Goal: Answer question/provide support: Share knowledge or assist other users

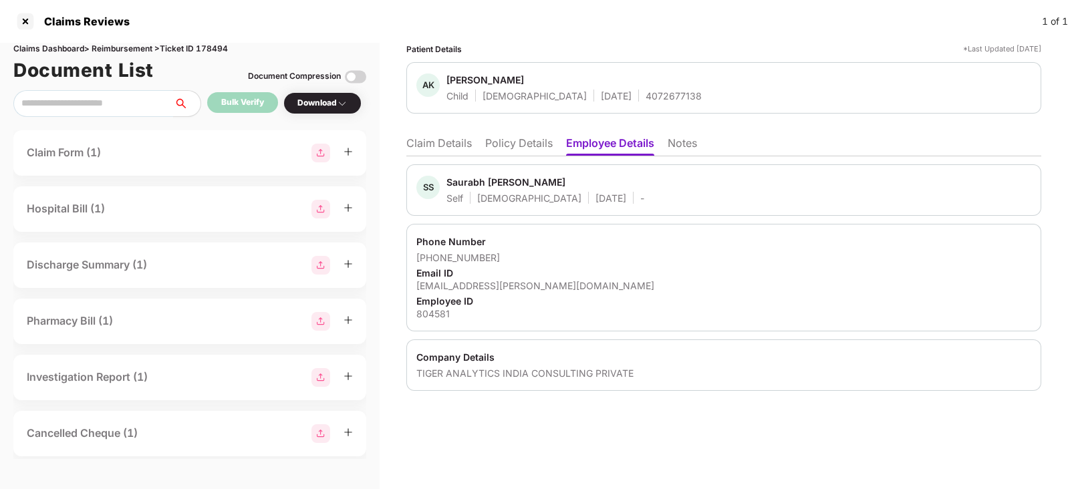
scroll to position [0, 1]
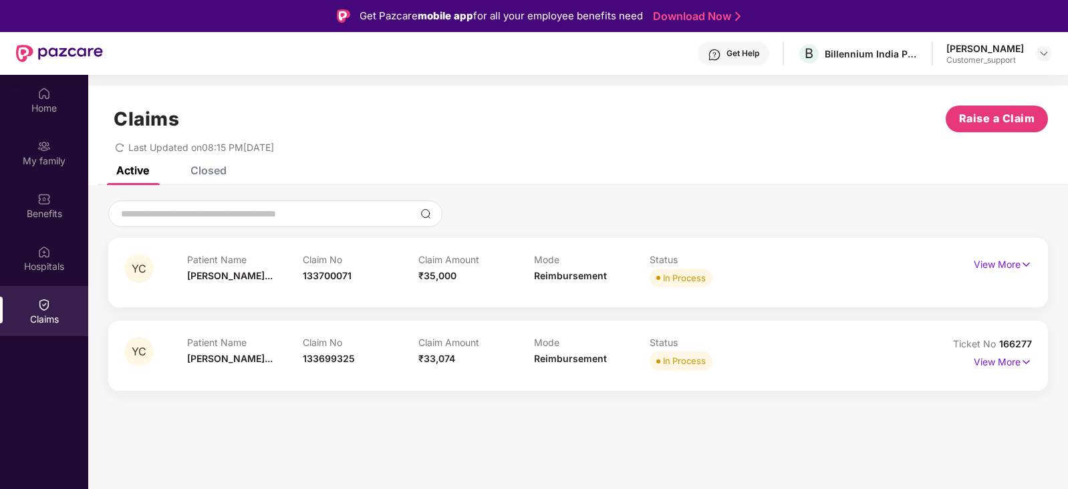
scroll to position [74, 0]
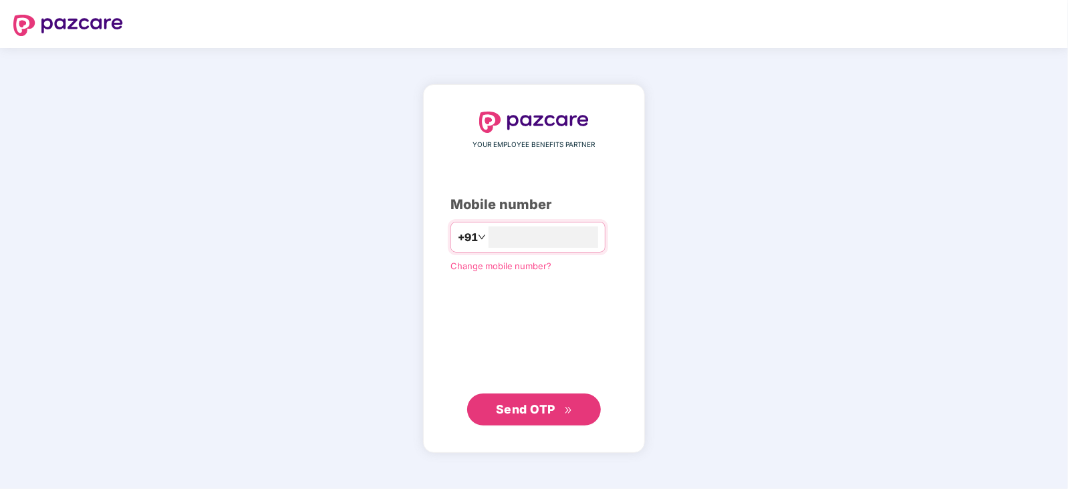
type input "*"
type input "**********"
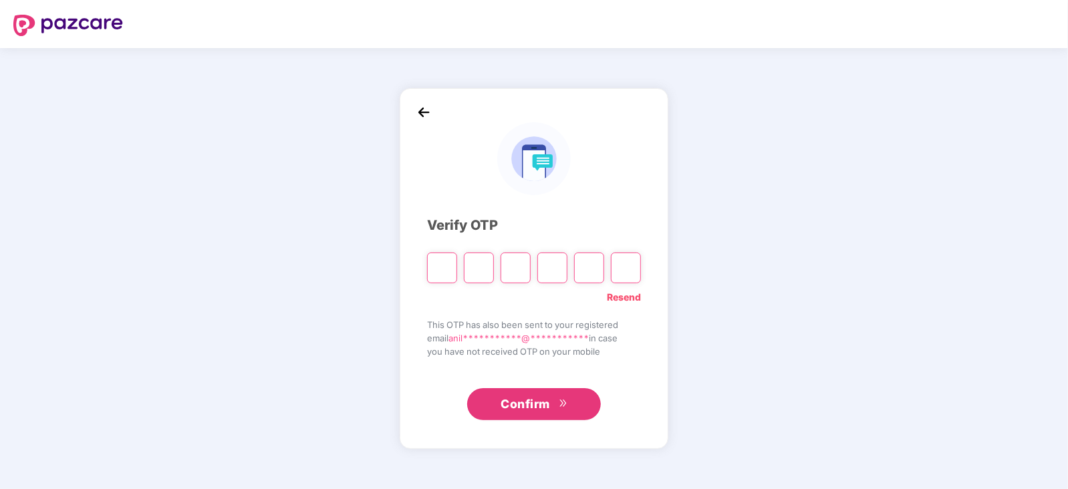
type input "*"
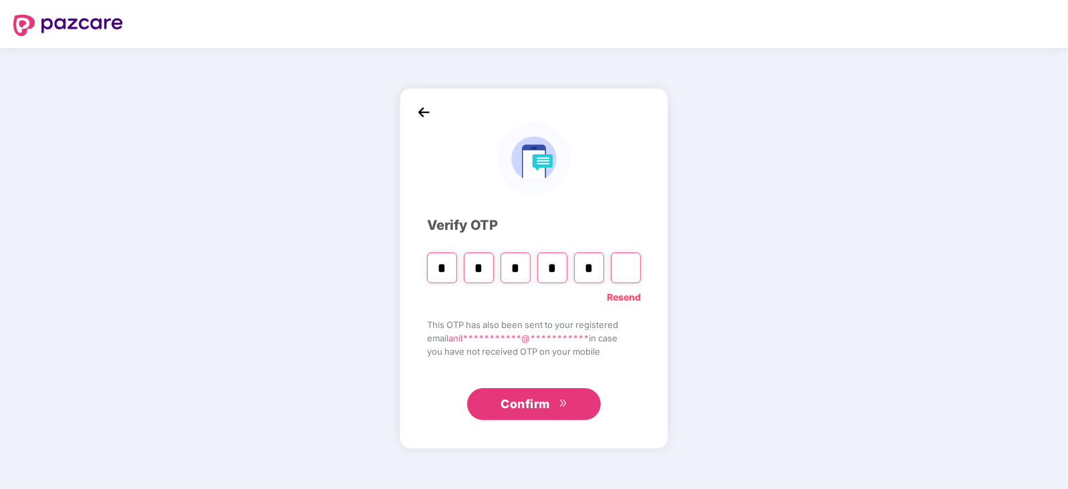
type input "*"
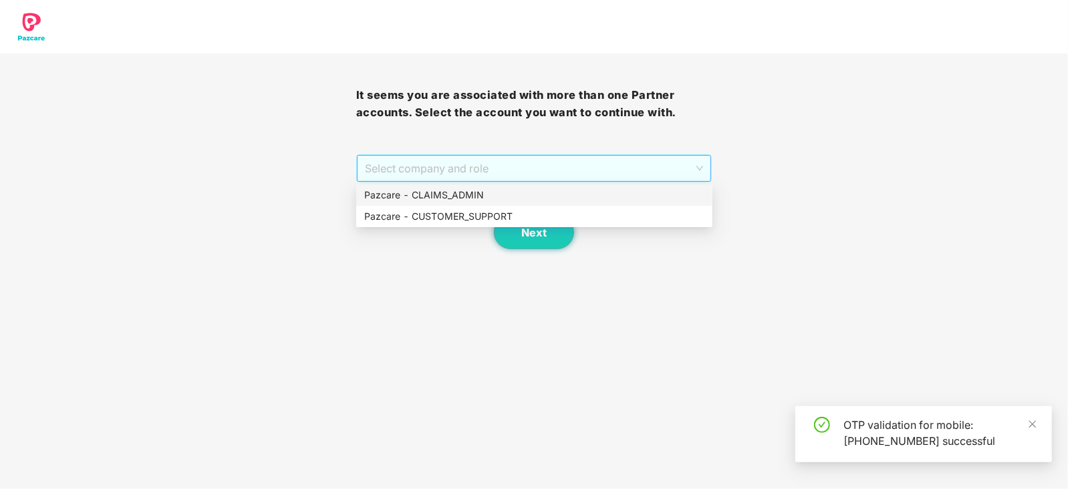
click at [513, 172] on span "Select company and role" at bounding box center [534, 168] width 339 height 25
click at [509, 217] on div "Pazcare - CUSTOMER_SUPPORT" at bounding box center [534, 216] width 340 height 15
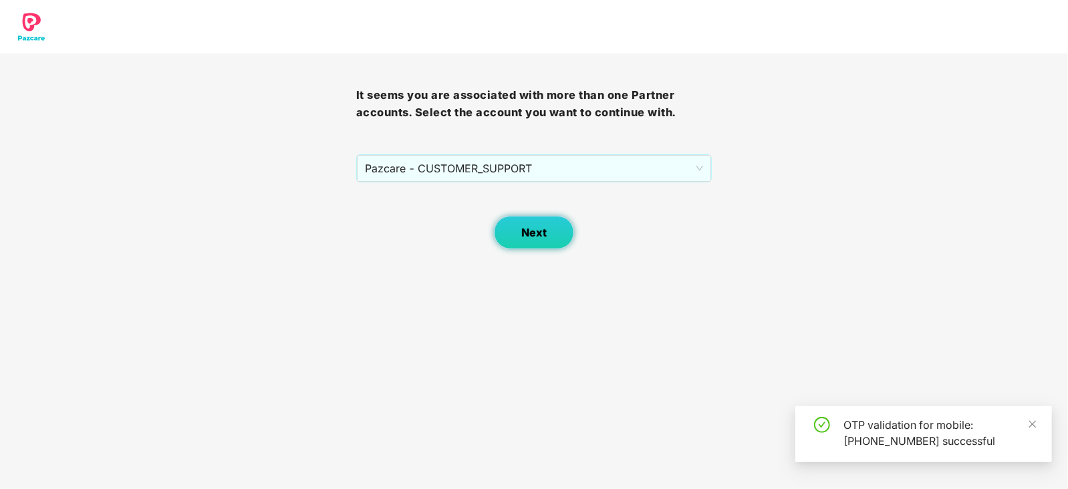
click at [525, 242] on button "Next" at bounding box center [534, 232] width 80 height 33
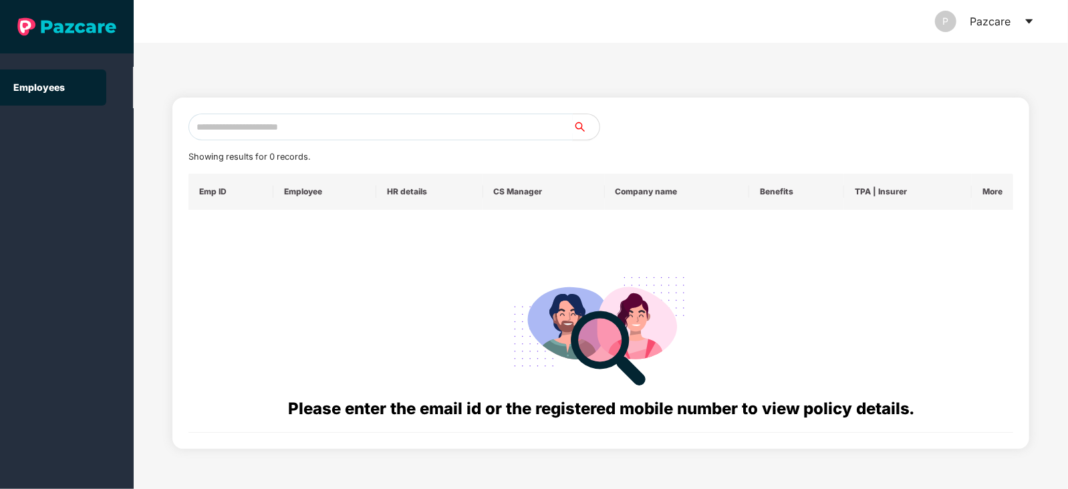
paste input "**********"
click at [378, 128] on input "**********" at bounding box center [381, 127] width 384 height 27
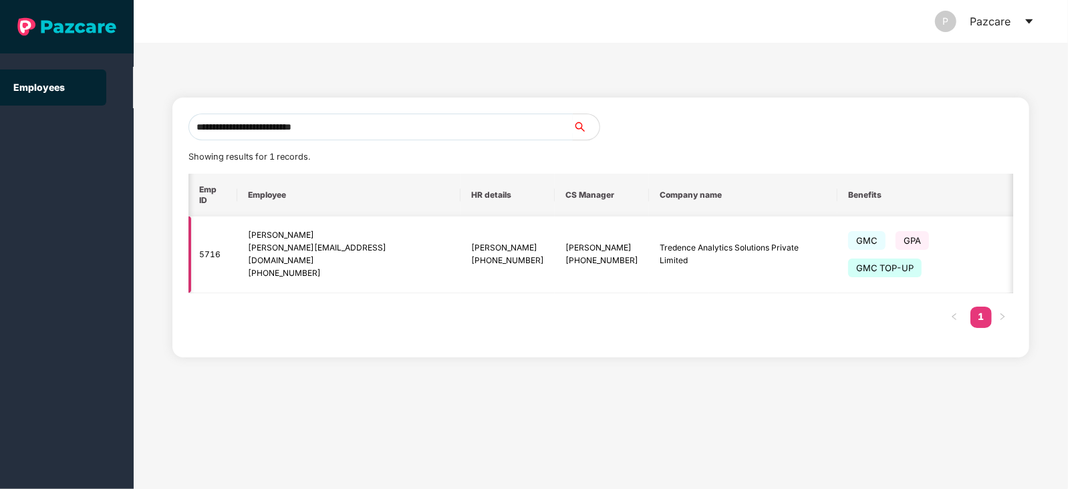
scroll to position [0, 76]
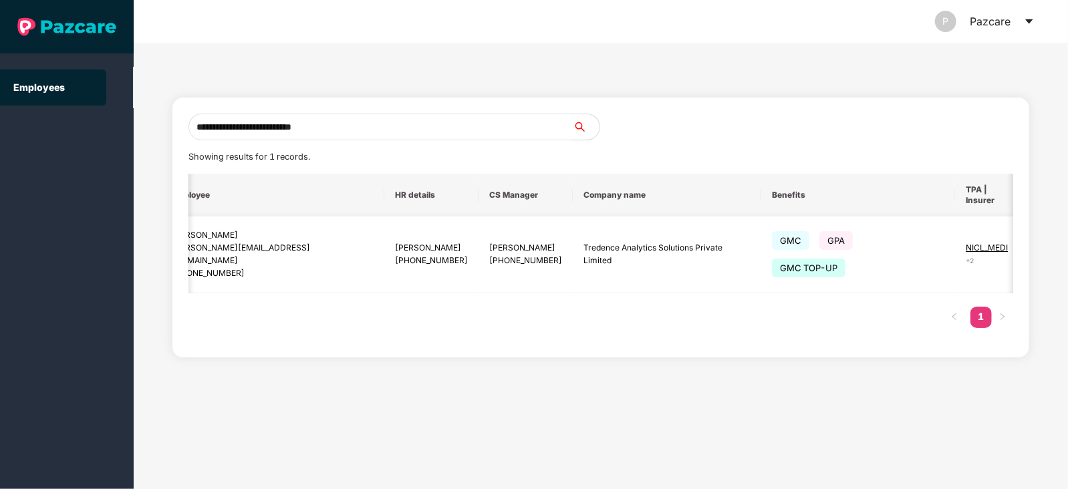
type input "**********"
click at [1048, 257] on img at bounding box center [1057, 254] width 19 height 19
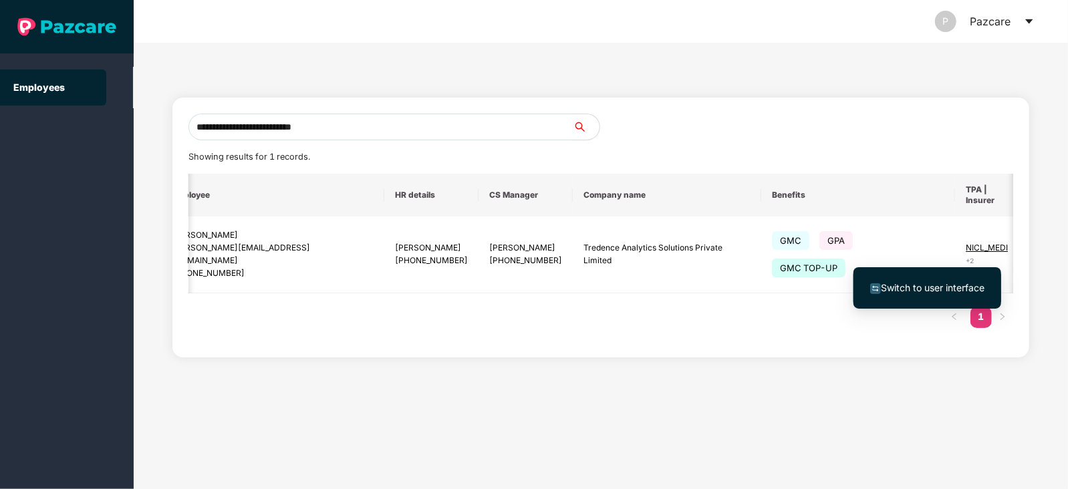
click at [958, 281] on span "Switch to user interface" at bounding box center [927, 288] width 114 height 15
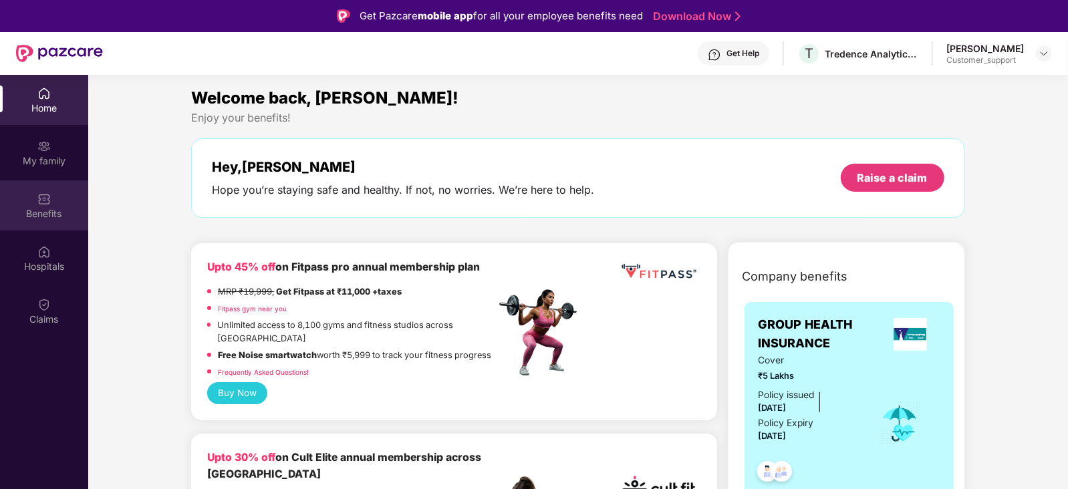
click at [0, 195] on div "Benefits" at bounding box center [44, 205] width 88 height 50
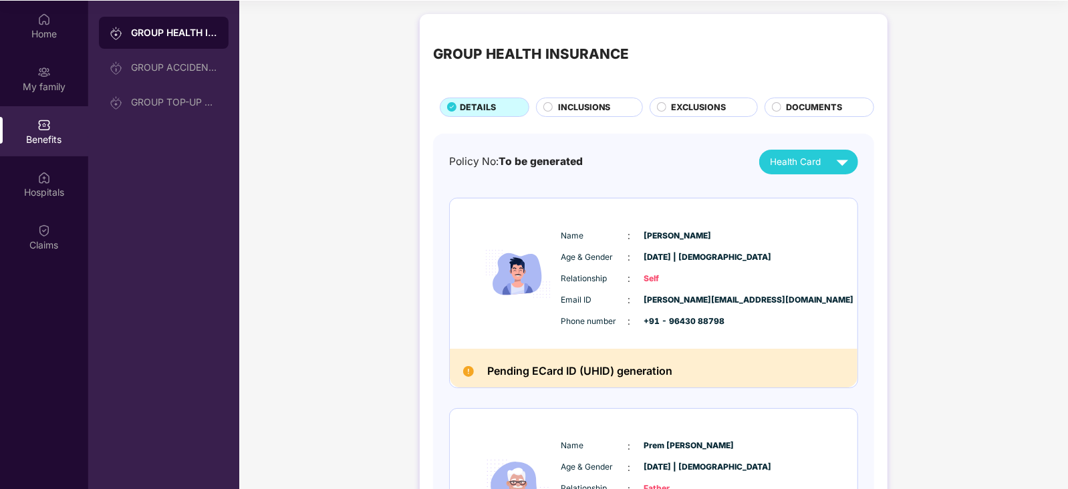
scroll to position [0, 0]
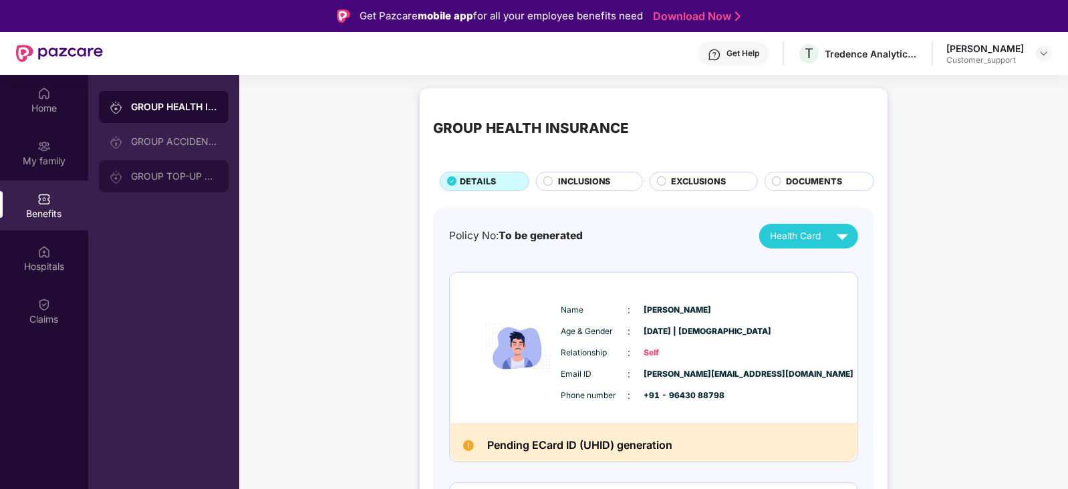
click at [160, 172] on div "GROUP TOP-UP POLICY" at bounding box center [174, 176] width 87 height 11
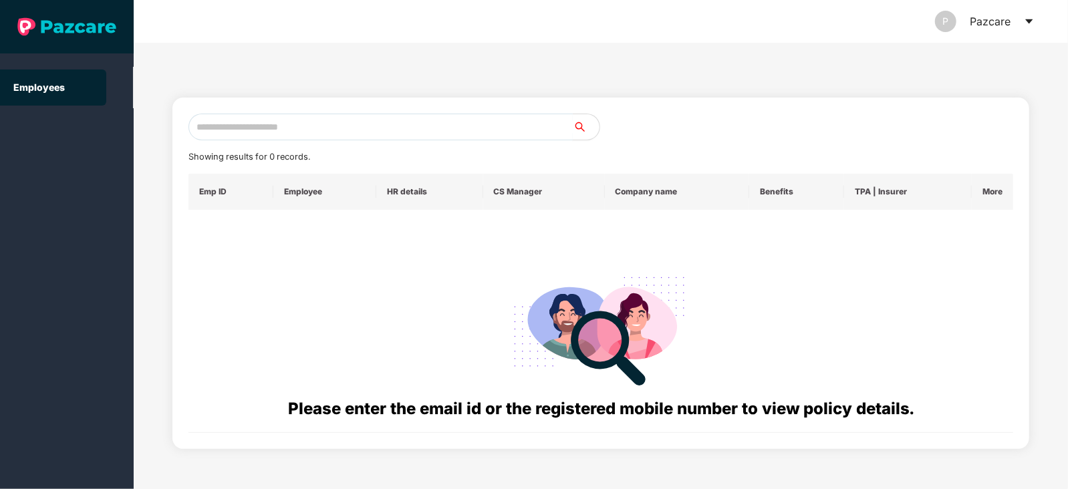
paste input "**********"
click at [441, 138] on input "**********" at bounding box center [381, 127] width 384 height 27
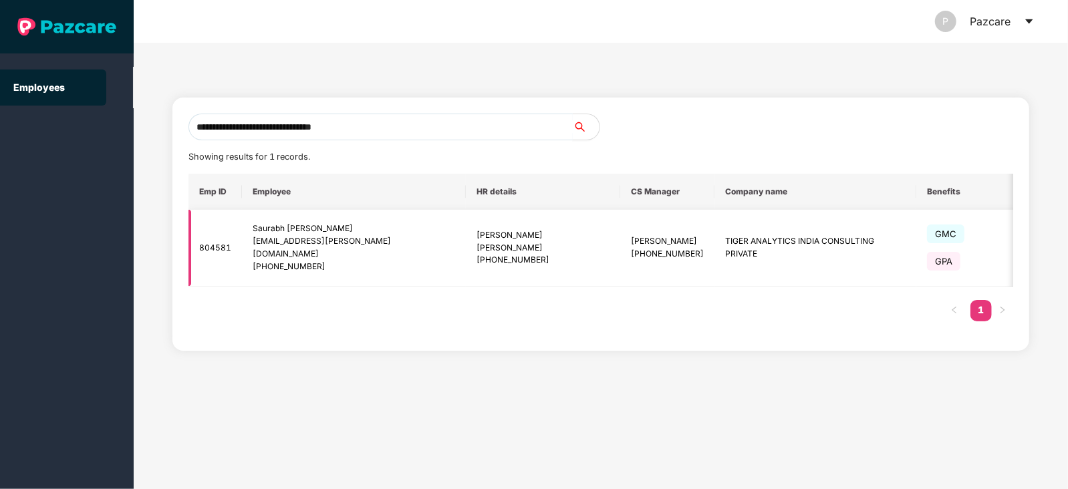
scroll to position [0, 72]
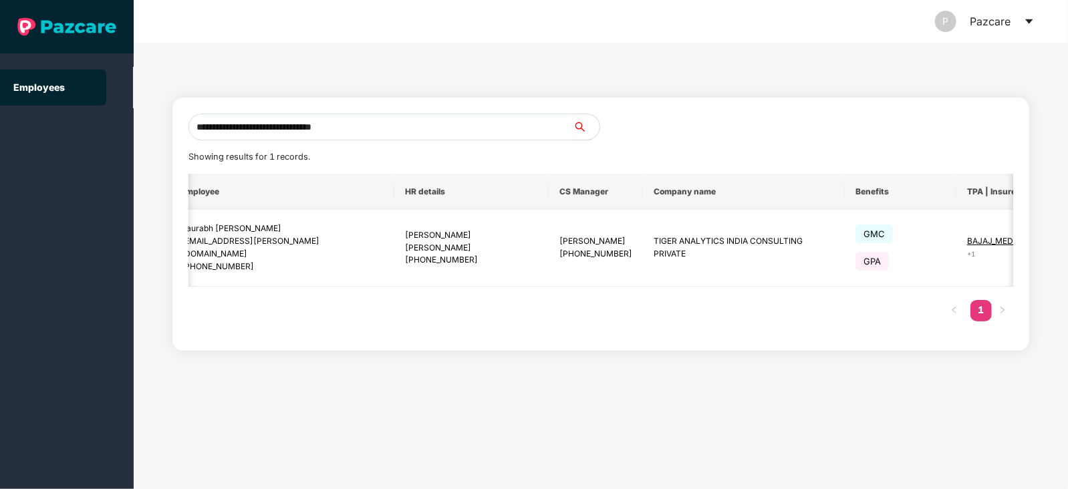
type input "**********"
click at [1055, 246] on img at bounding box center [1064, 248] width 19 height 19
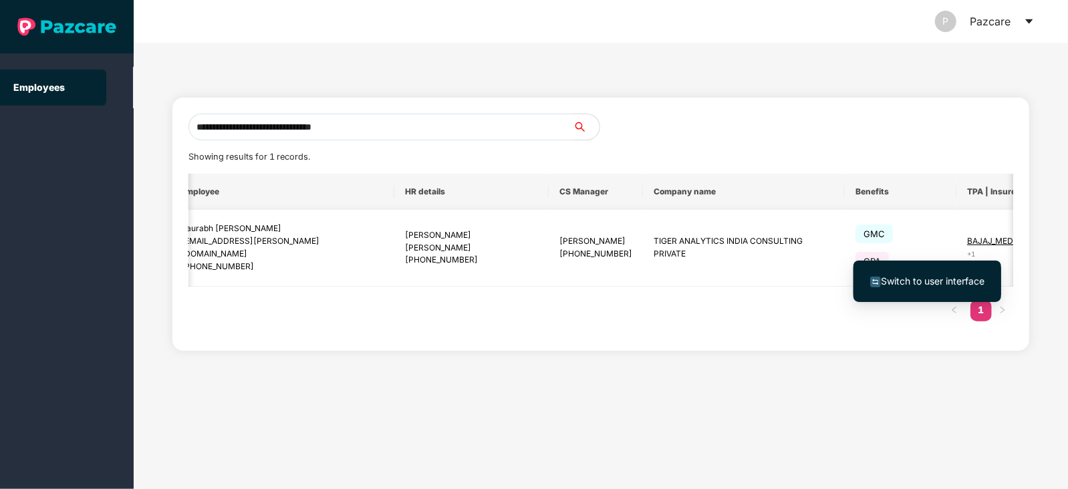
click at [945, 275] on span "Switch to user interface" at bounding box center [933, 280] width 104 height 11
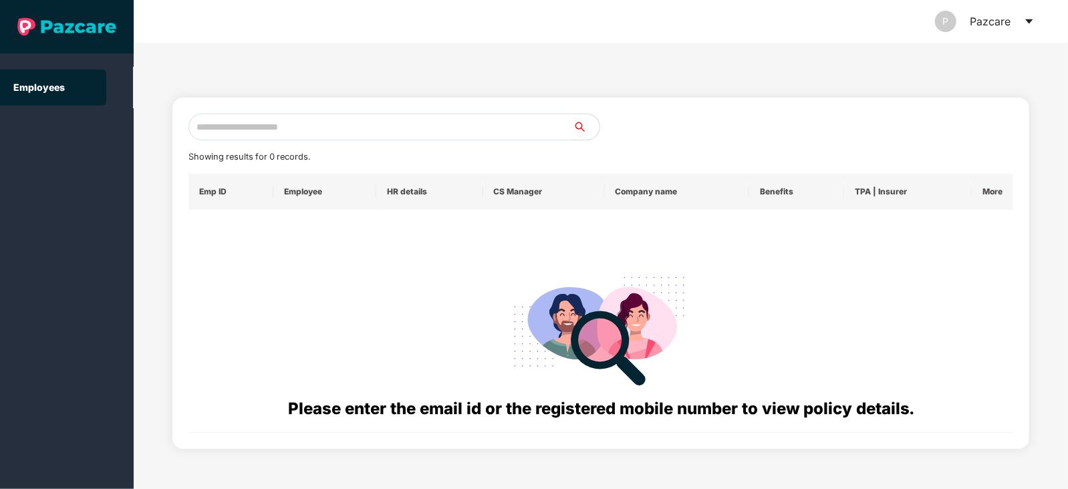
click at [1026, 21] on icon "caret-down" at bounding box center [1029, 21] width 11 height 11
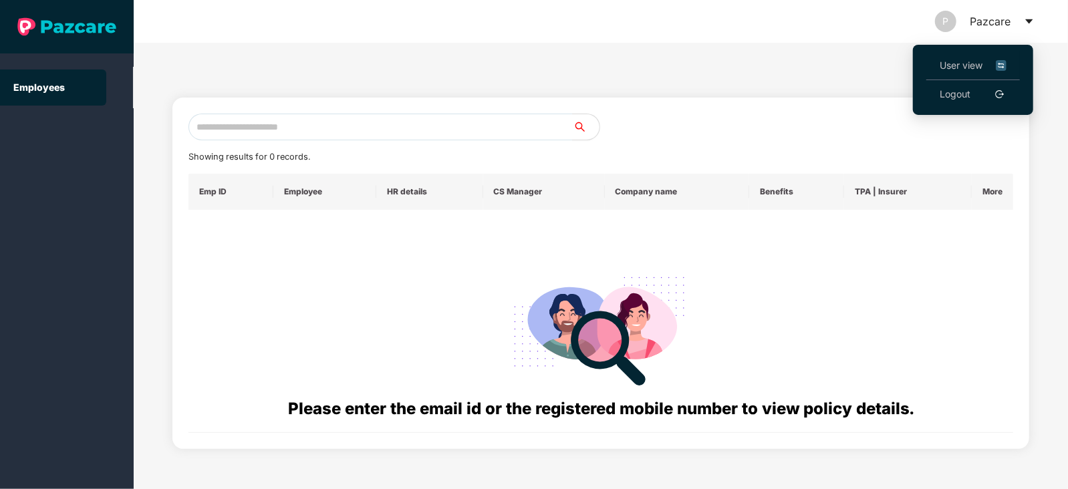
click at [959, 64] on span "User view" at bounding box center [973, 65] width 67 height 15
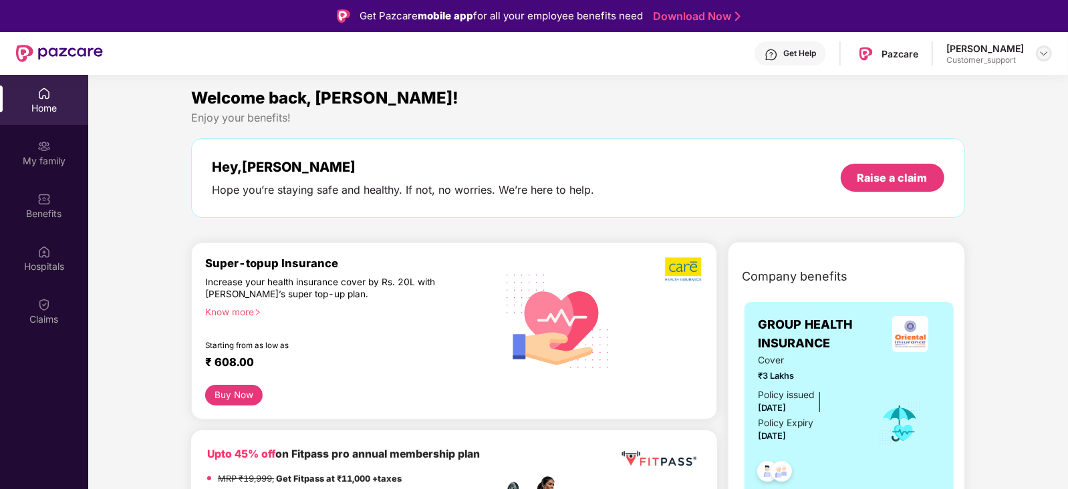
click at [1047, 48] on img at bounding box center [1044, 53] width 11 height 11
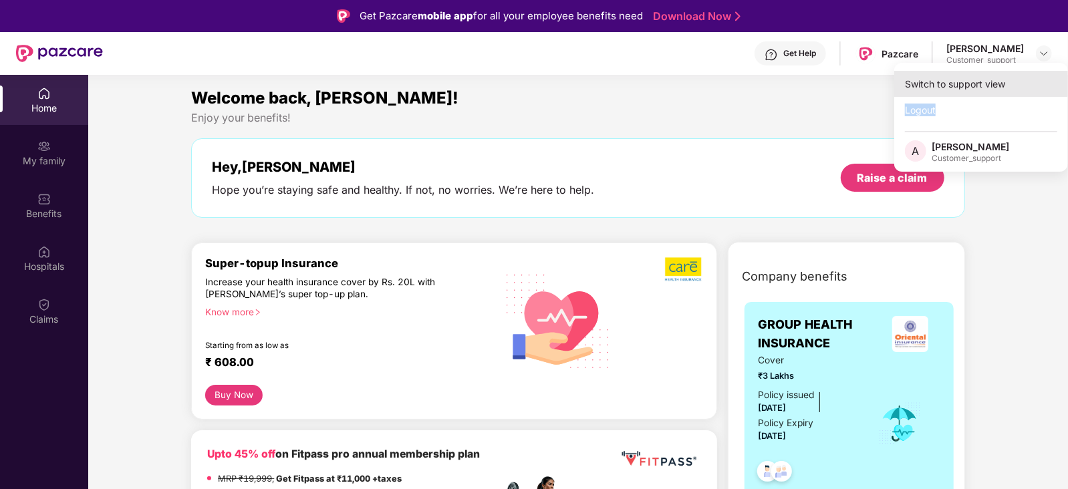
drag, startPoint x: 979, startPoint y: 104, endPoint x: 1009, endPoint y: 85, distance: 35.4
click at [1009, 85] on div "Switch to support view Logout A Anilkumar Harishankar Gupta Customer_support" at bounding box center [981, 117] width 174 height 109
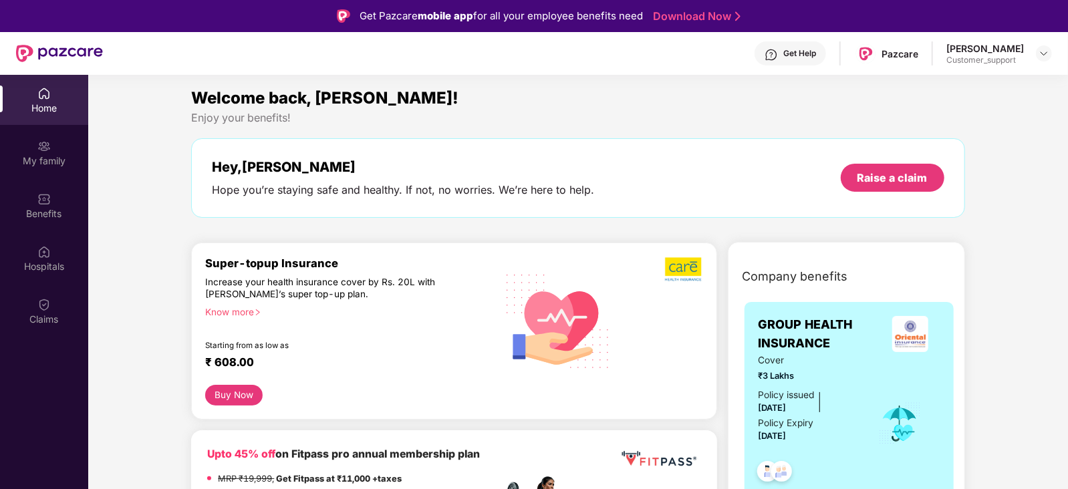
click at [1038, 58] on div at bounding box center [1044, 53] width 16 height 16
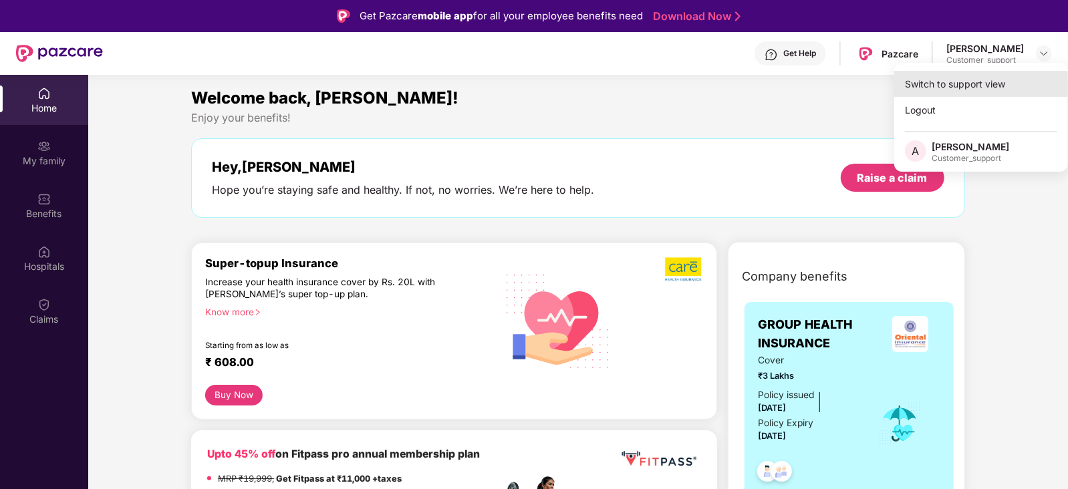
click at [994, 87] on div "Switch to support view" at bounding box center [981, 84] width 174 height 26
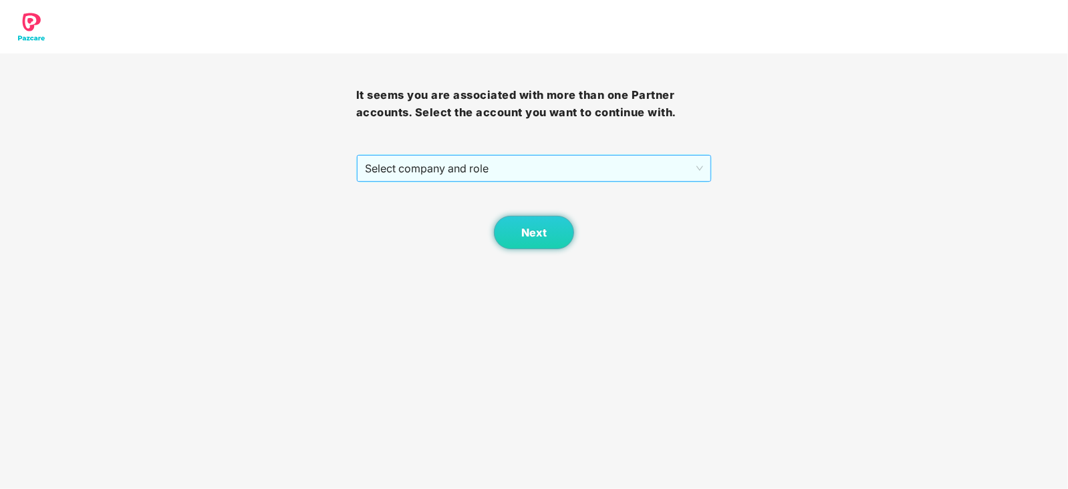
click at [538, 168] on span "Select company and role" at bounding box center [534, 168] width 339 height 25
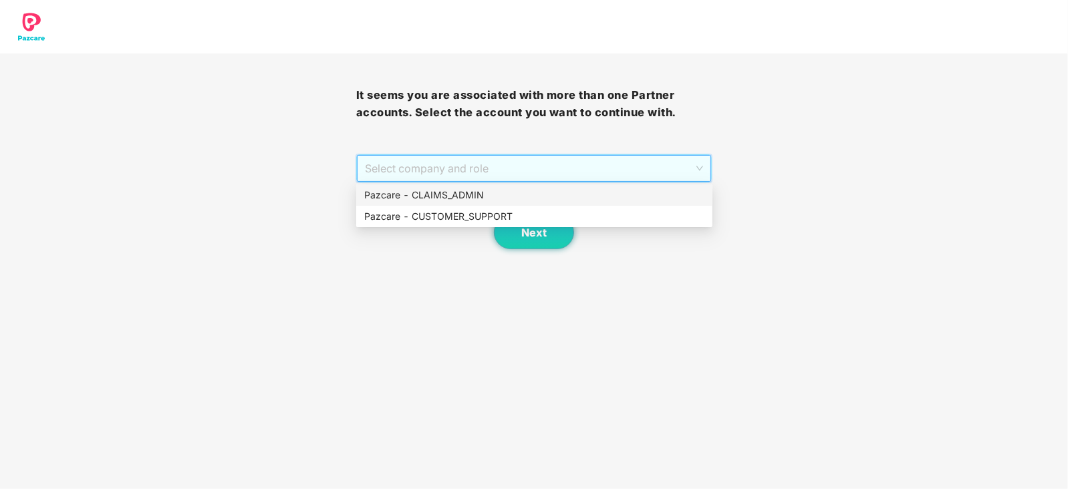
click at [523, 195] on div "Pazcare - CLAIMS_ADMIN" at bounding box center [534, 195] width 340 height 15
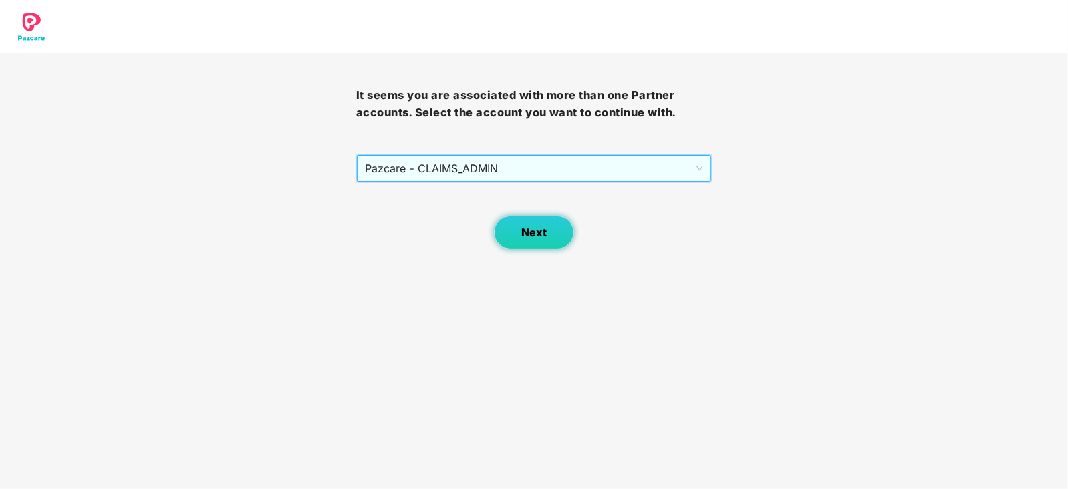
click at [529, 241] on button "Next" at bounding box center [534, 232] width 80 height 33
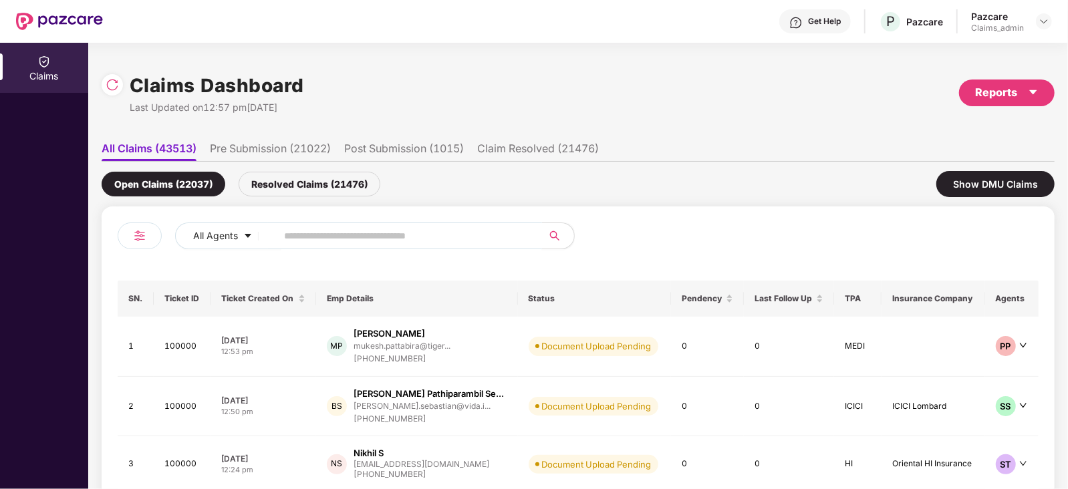
click at [346, 239] on input "text" at bounding box center [404, 236] width 240 height 20
paste input "******"
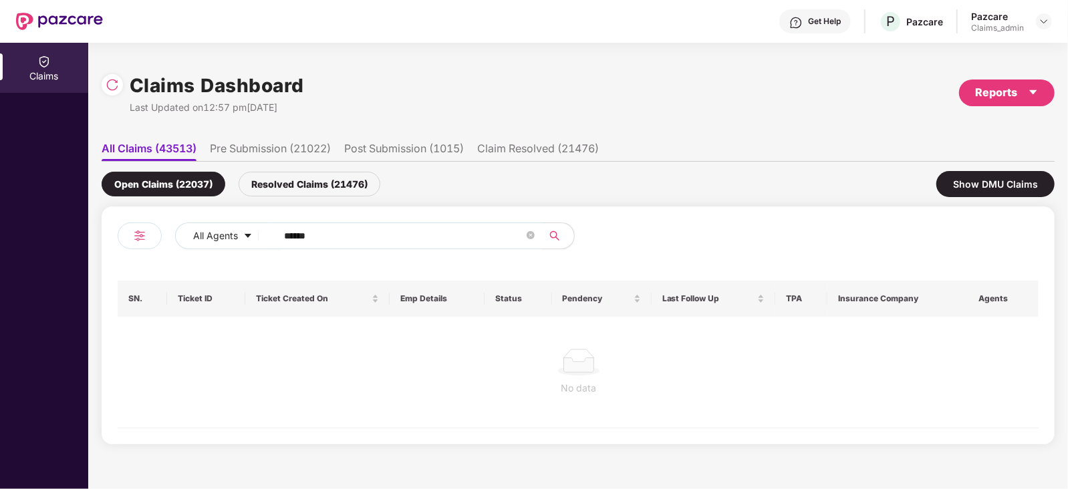
type input "******"
drag, startPoint x: 292, startPoint y: 165, endPoint x: 300, endPoint y: 175, distance: 12.8
click at [300, 175] on div "Open Claims (22037) Resolved Claims (21476) Show DMU Claims" at bounding box center [578, 184] width 953 height 45
click at [300, 175] on div "Resolved Claims (21476)" at bounding box center [310, 184] width 142 height 25
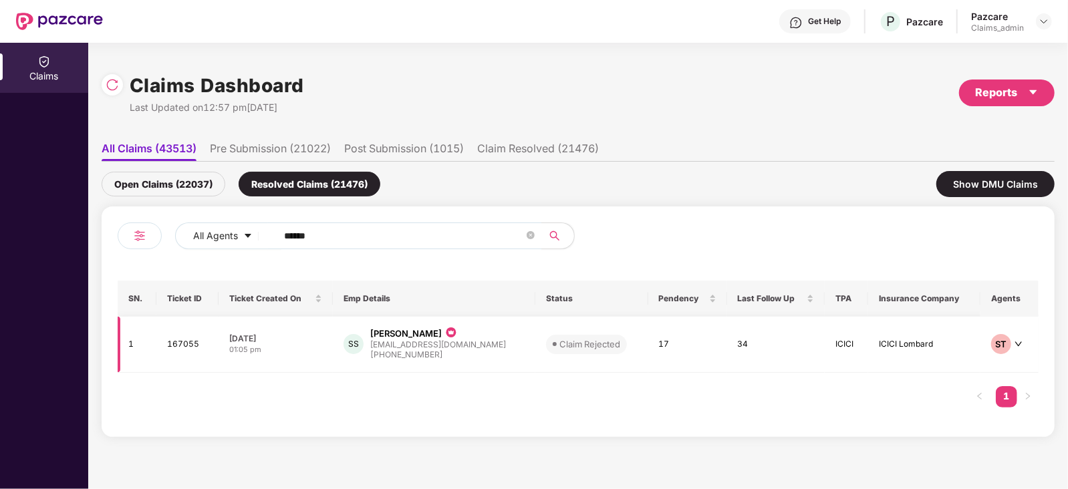
click at [535, 332] on td "Claim Rejected" at bounding box center [591, 345] width 113 height 56
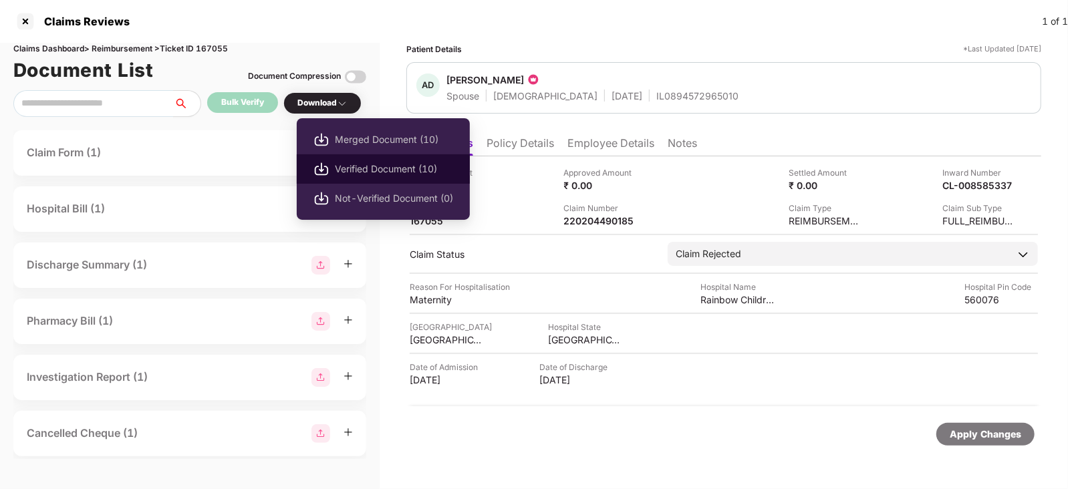
click at [350, 162] on span "Verified Document (10)" at bounding box center [394, 169] width 118 height 15
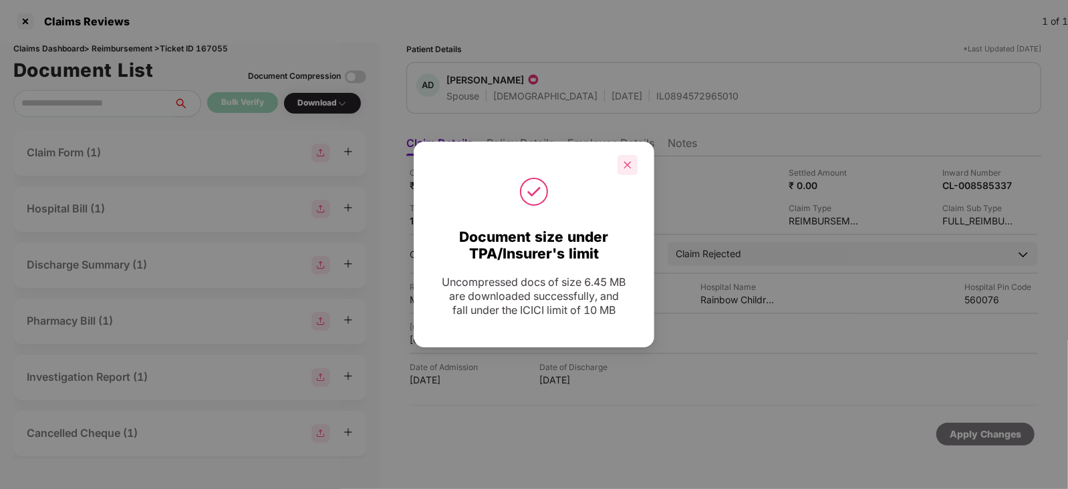
click at [623, 168] on icon "close" at bounding box center [627, 164] width 9 height 9
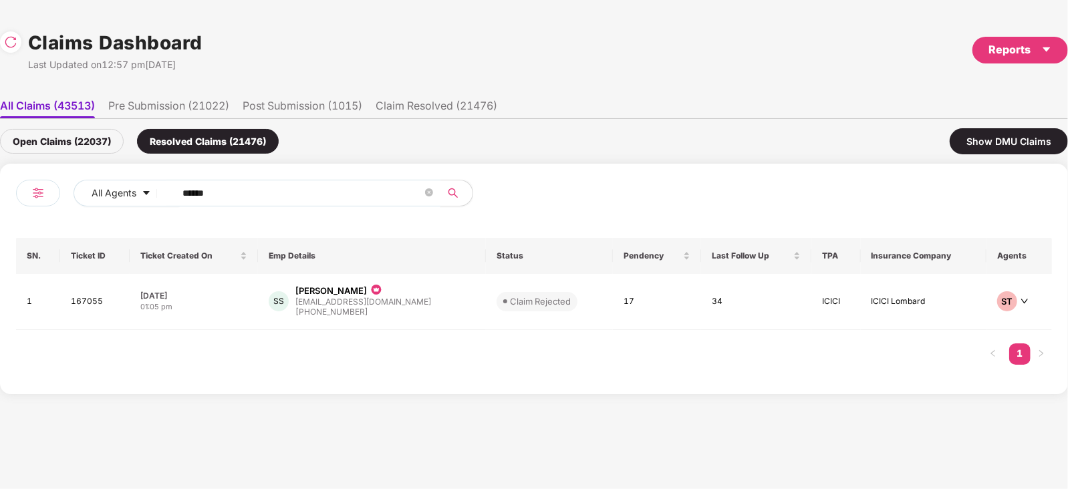
click at [303, 188] on input "******" at bounding box center [303, 193] width 240 height 20
paste input "text"
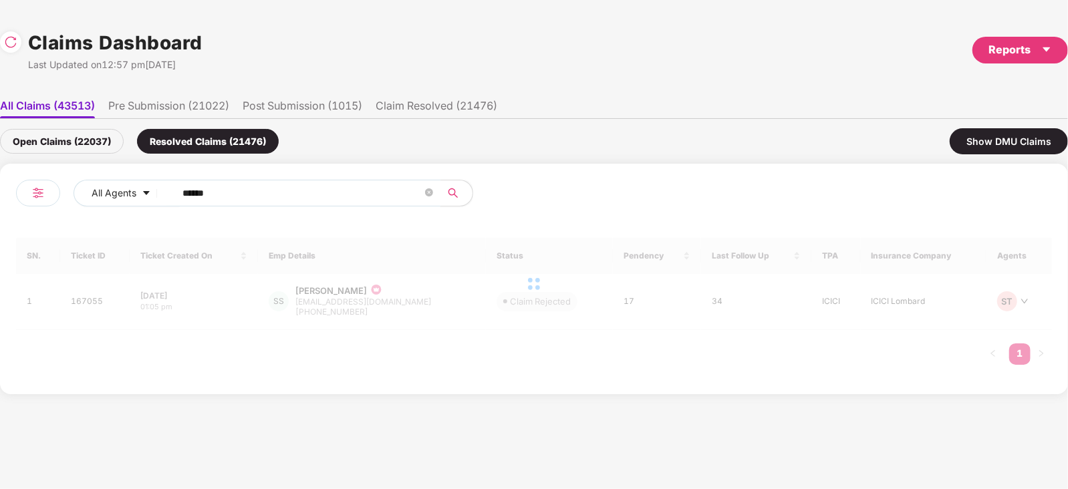
type input "******"
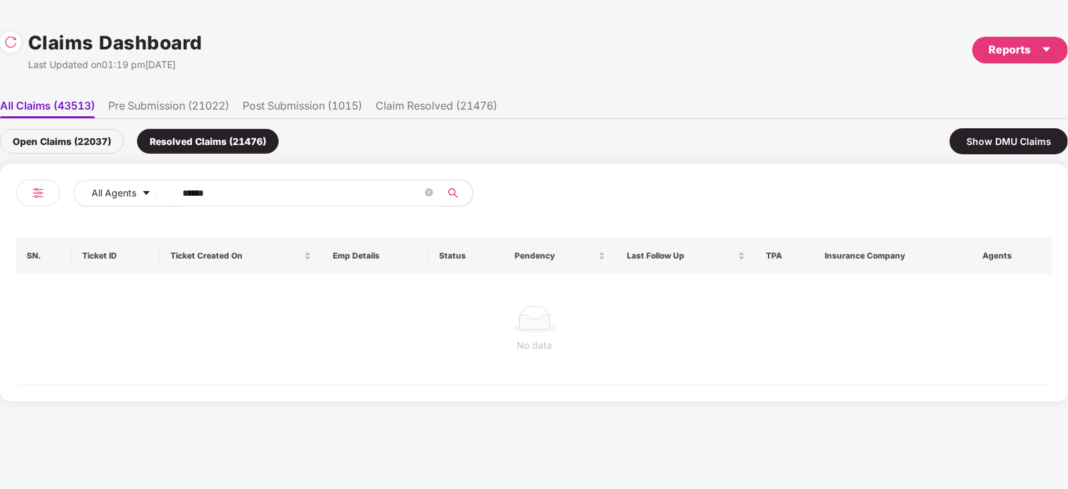
click at [94, 145] on div "Open Claims (22037)" at bounding box center [62, 141] width 124 height 25
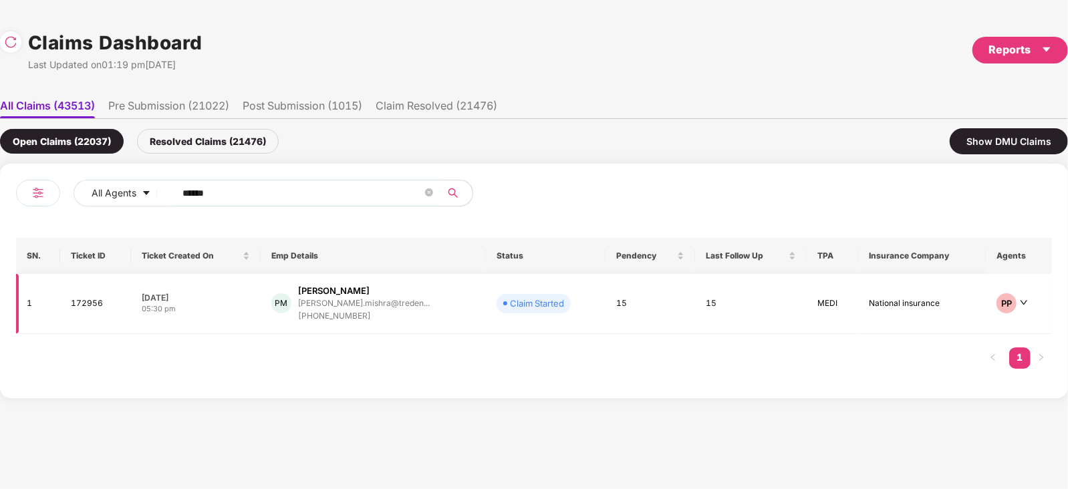
click at [393, 316] on div "+919643088798" at bounding box center [364, 316] width 132 height 13
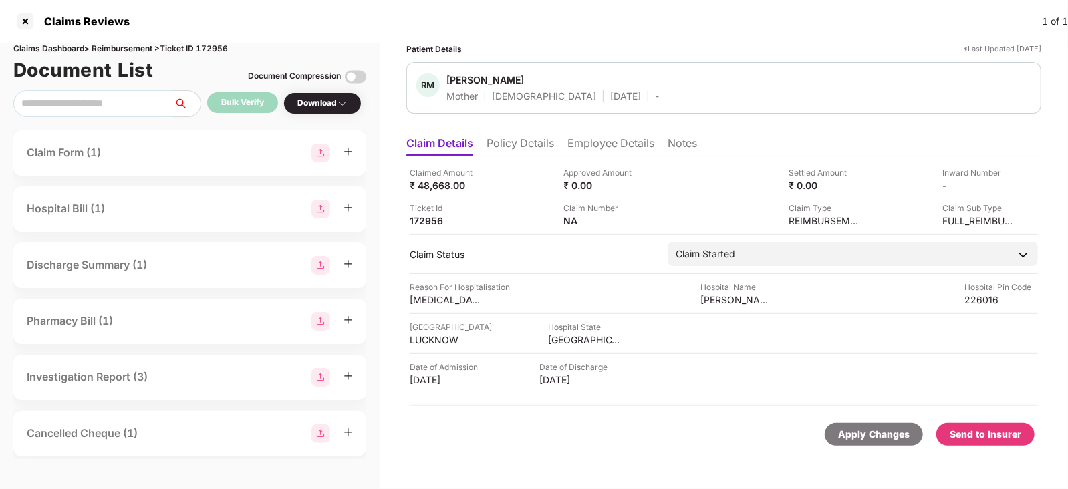
click at [527, 152] on li "Policy Details" at bounding box center [521, 145] width 68 height 19
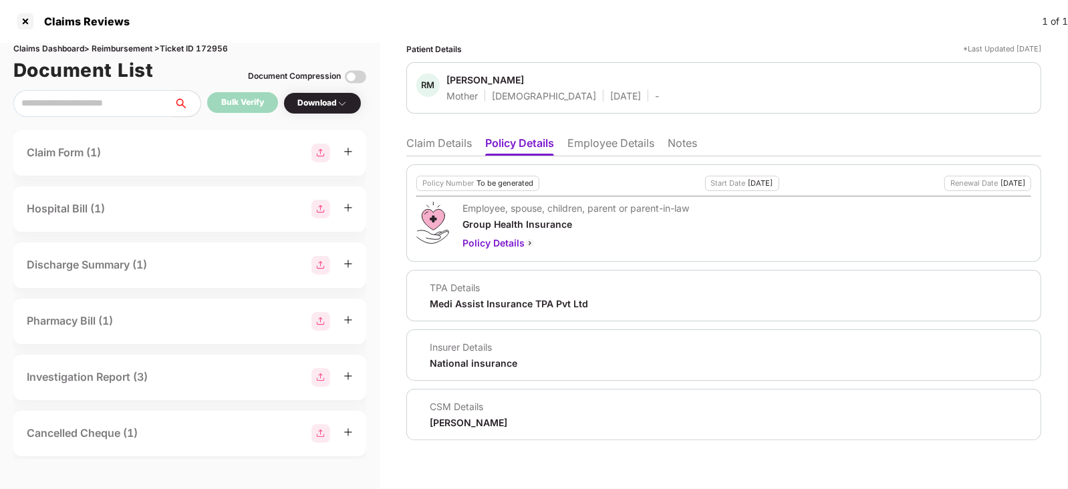
click at [592, 139] on li "Employee Details" at bounding box center [611, 145] width 87 height 19
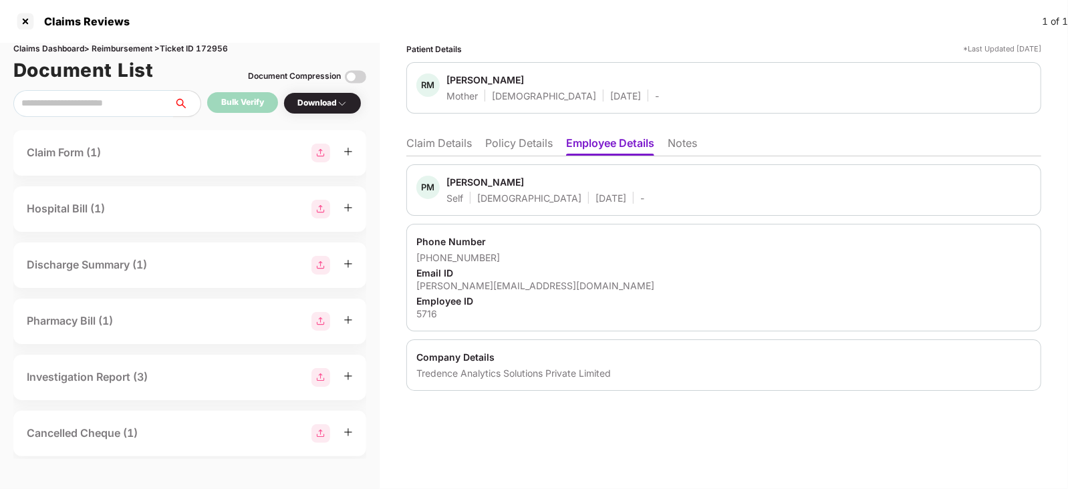
click at [509, 138] on li "Policy Details" at bounding box center [519, 145] width 68 height 19
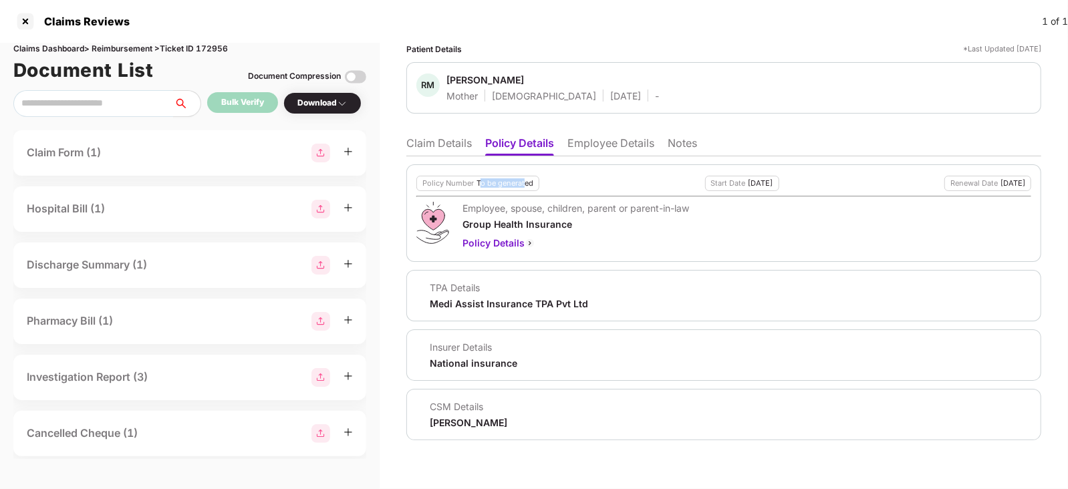
drag, startPoint x: 481, startPoint y: 180, endPoint x: 524, endPoint y: 185, distance: 43.8
click at [524, 185] on div "To be generated" at bounding box center [505, 183] width 57 height 9
click at [602, 147] on li "Employee Details" at bounding box center [611, 145] width 87 height 19
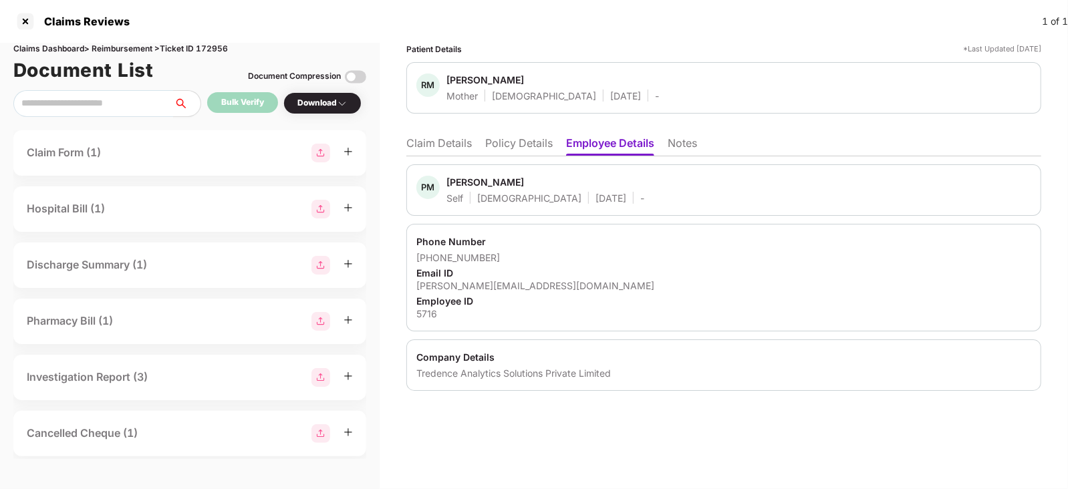
click at [427, 318] on div "5716" at bounding box center [723, 314] width 615 height 13
copy div "5716"
click at [427, 318] on div "5716" at bounding box center [723, 314] width 615 height 13
click at [485, 280] on div "paritosh.mishra@tredence.com" at bounding box center [723, 285] width 615 height 13
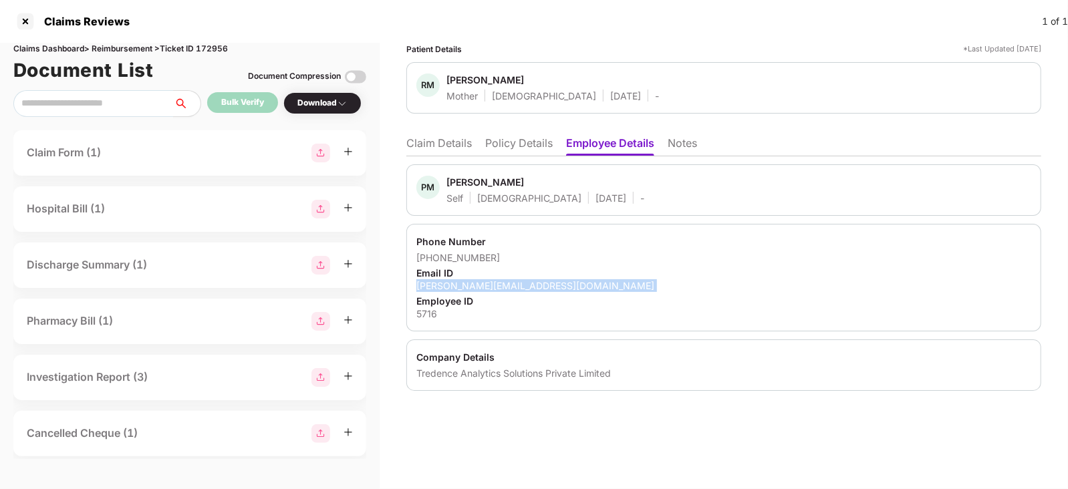
copy div "paritosh.mishra@tredence.com"
click at [485, 280] on div "paritosh.mishra@tredence.com" at bounding box center [723, 285] width 615 height 13
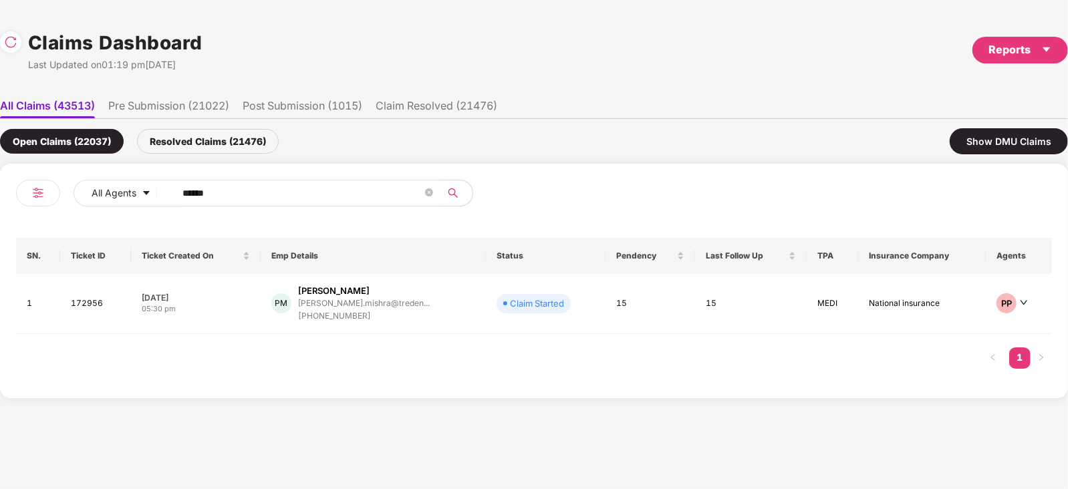
click at [346, 198] on input "******" at bounding box center [303, 193] width 240 height 20
paste input "text"
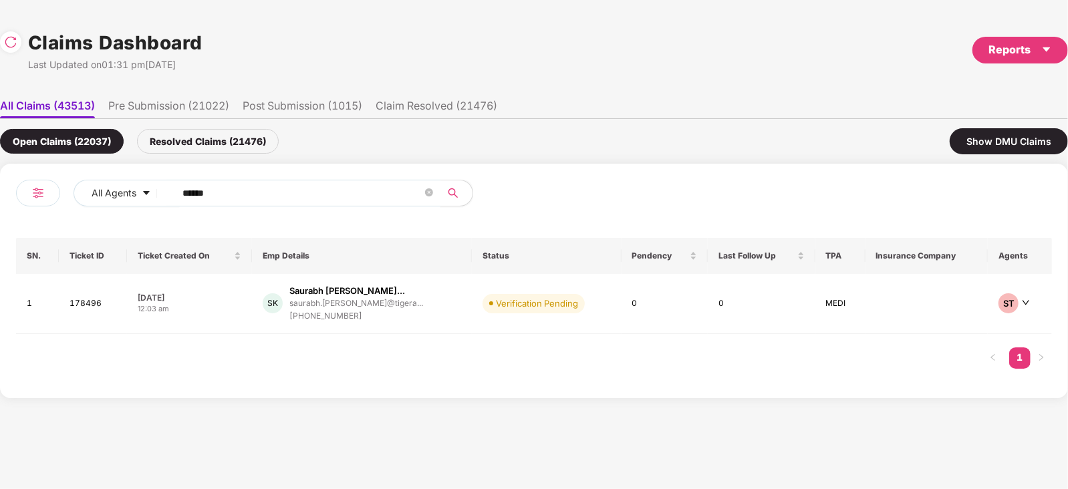
type input "******"
click at [392, 294] on div "Saurabh Subhash Kalamb..." at bounding box center [347, 291] width 116 height 13
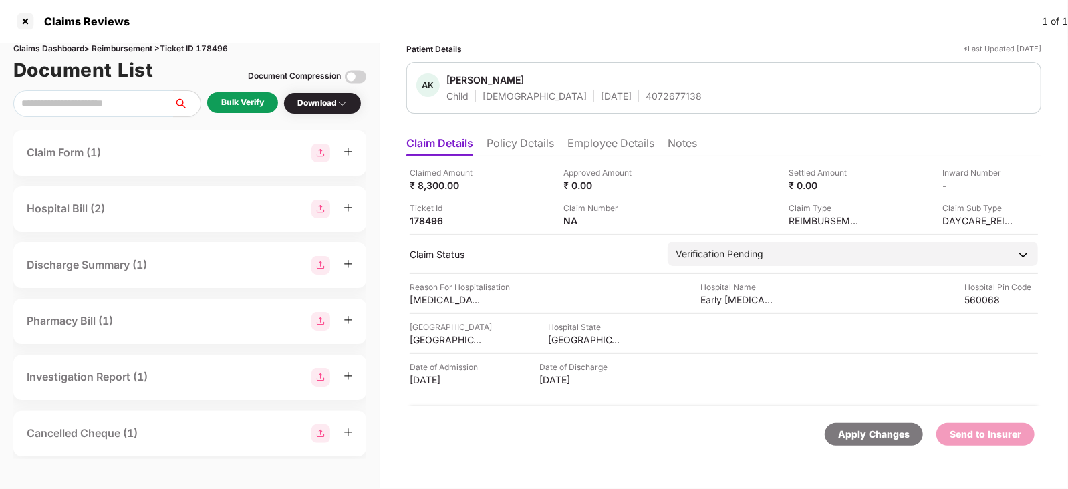
click at [235, 111] on div "Bulk Verify" at bounding box center [242, 102] width 71 height 21
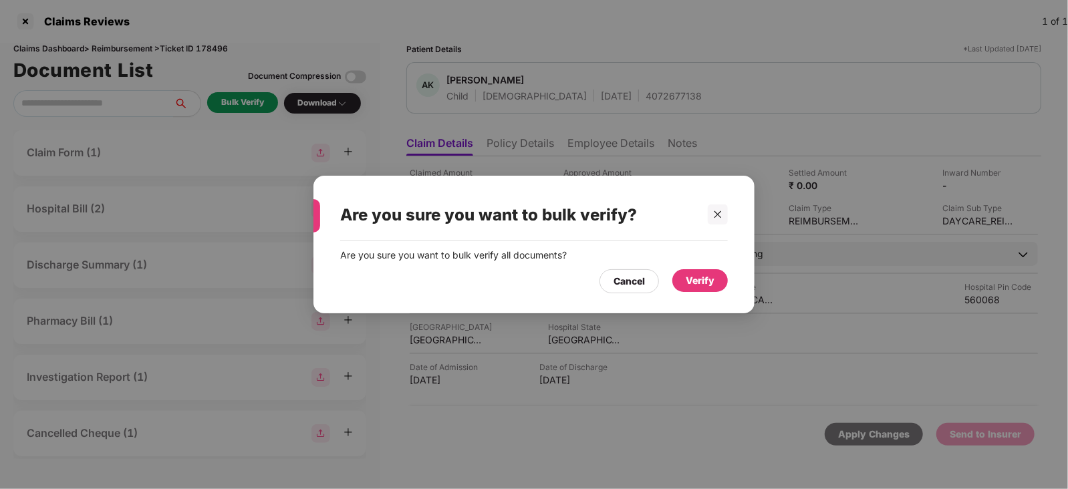
click at [684, 277] on div "Verify" at bounding box center [700, 280] width 55 height 23
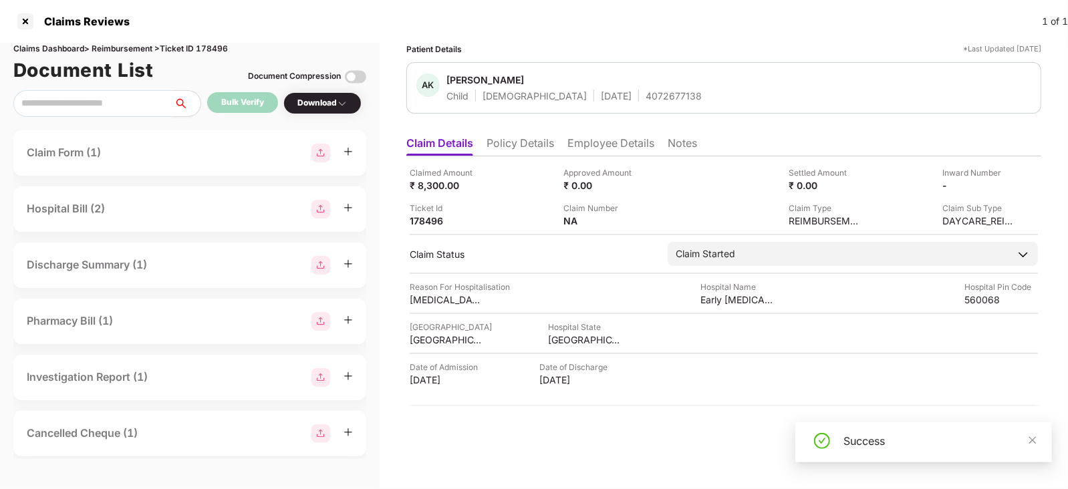
click at [1027, 443] on div "Success" at bounding box center [940, 441] width 193 height 16
click at [1032, 438] on icon "close" at bounding box center [1032, 440] width 9 height 9
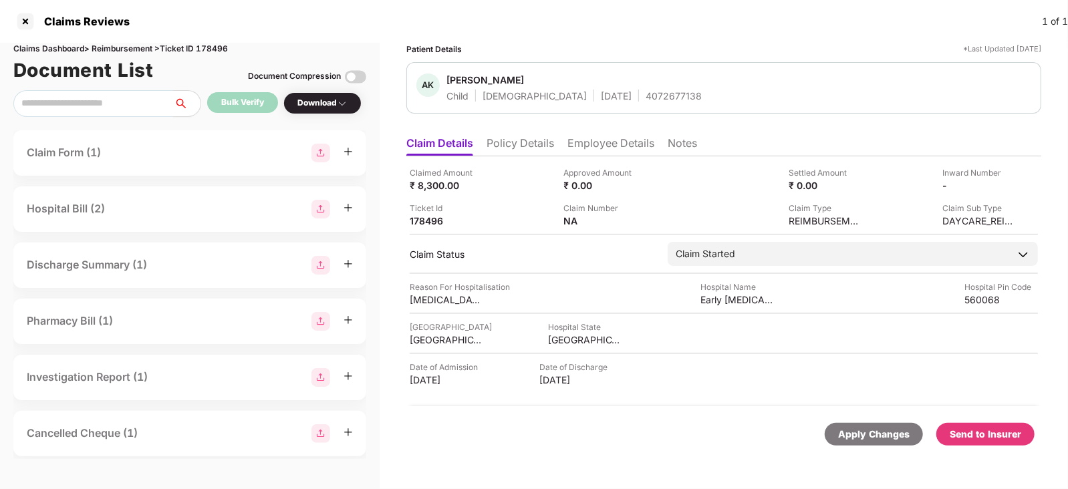
click at [1009, 436] on div "Send to Insurer" at bounding box center [986, 434] width 72 height 15
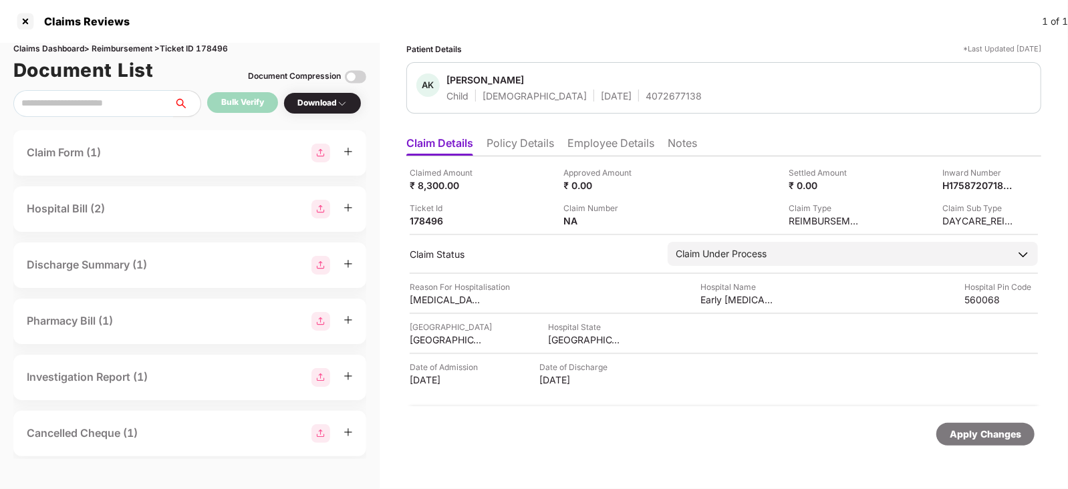
click at [588, 148] on li "Employee Details" at bounding box center [611, 145] width 87 height 19
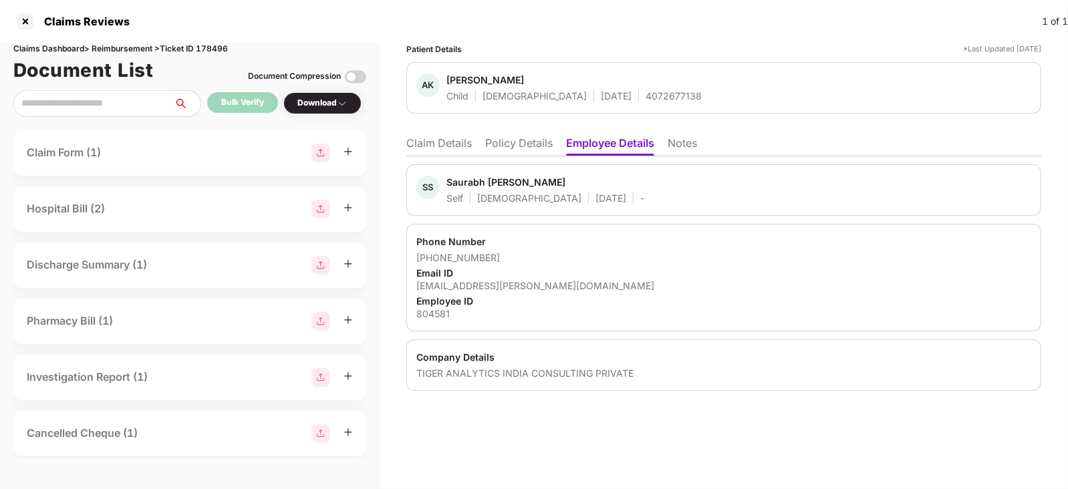
click at [446, 144] on li "Claim Details" at bounding box center [439, 145] width 66 height 19
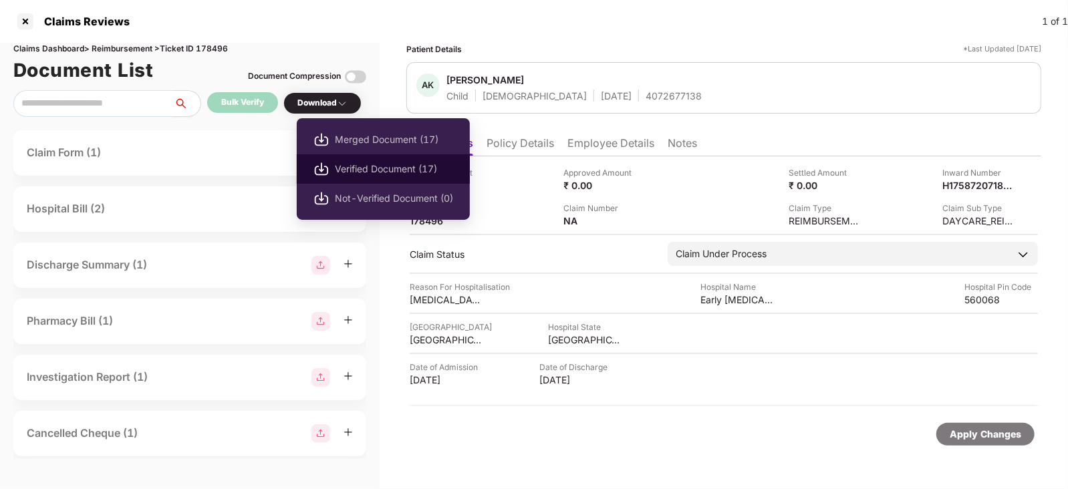
click at [374, 166] on span "Verified Document (17)" at bounding box center [394, 169] width 118 height 15
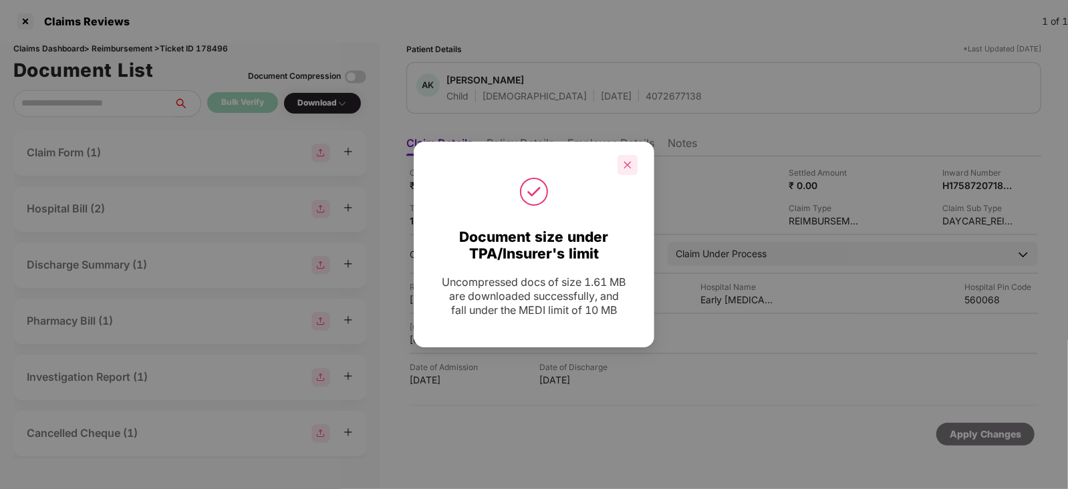
click at [628, 168] on icon "close" at bounding box center [627, 164] width 9 height 9
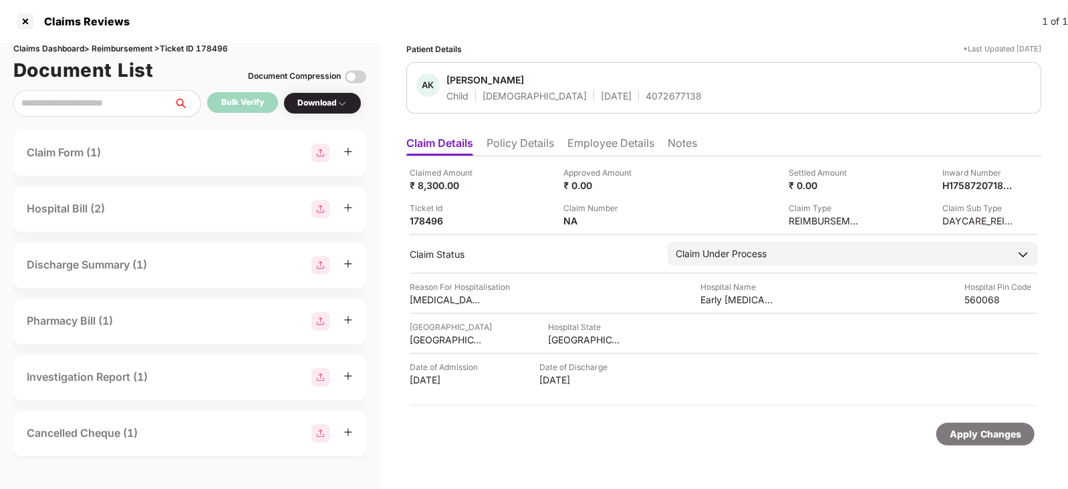
click at [608, 149] on li "Employee Details" at bounding box center [611, 145] width 87 height 19
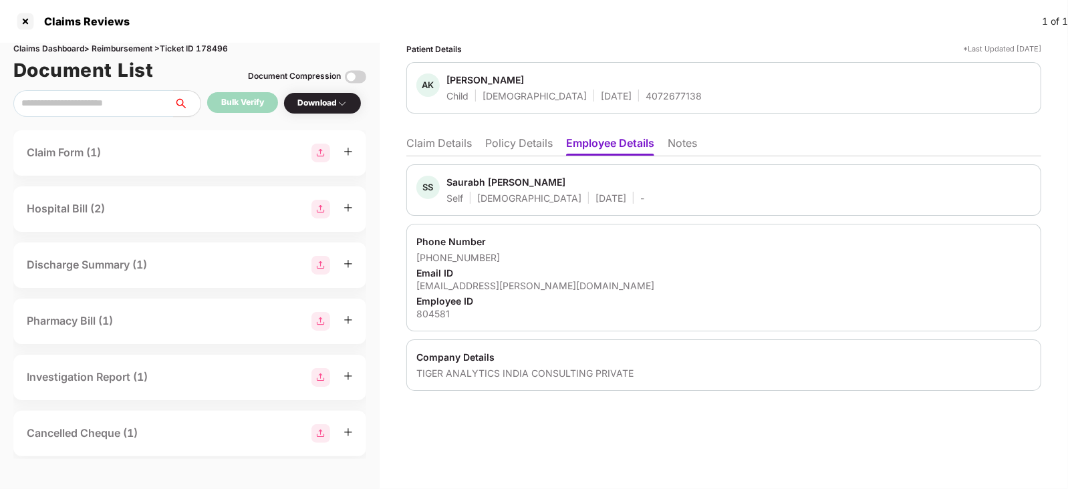
click at [489, 282] on div "saurabh.kalambe@tigeranalytics.com" at bounding box center [723, 285] width 615 height 13
copy div "saurabh.kalambe@tigeranalytics.com"
click at [489, 282] on div "saurabh.kalambe@tigeranalytics.com" at bounding box center [723, 285] width 615 height 13
click at [438, 146] on li "Claim Details" at bounding box center [439, 145] width 66 height 19
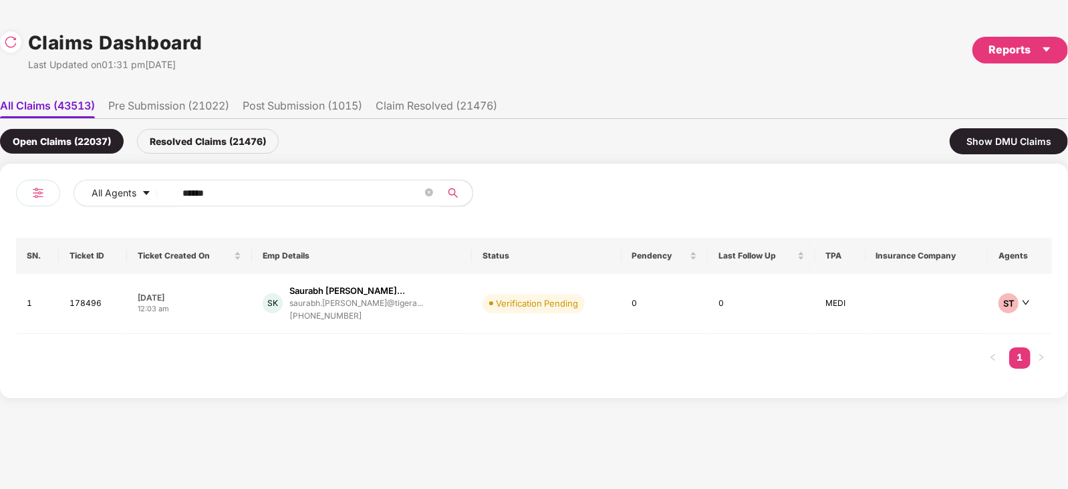
click at [247, 194] on input "******" at bounding box center [303, 193] width 240 height 20
paste input "text"
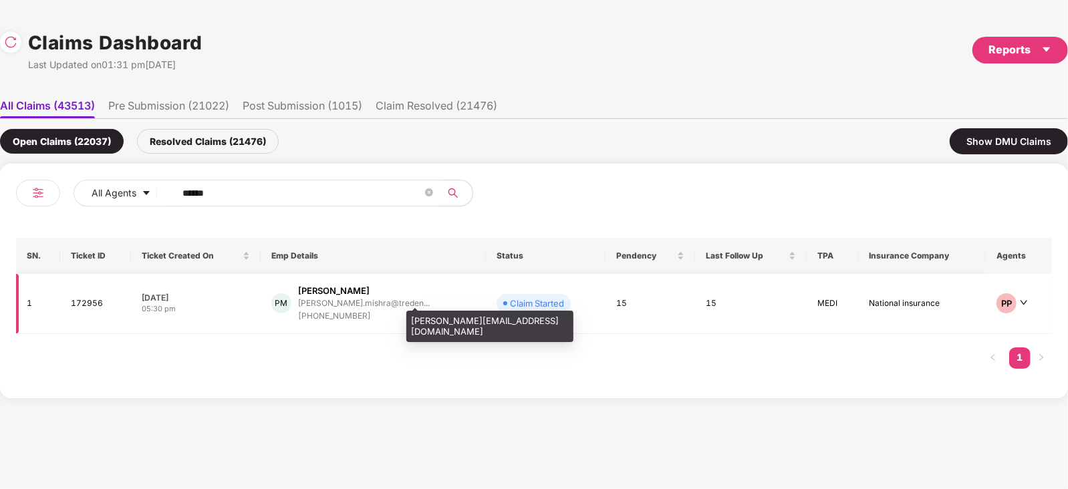
type input "******"
click at [391, 299] on div "paritosh.mishra@treden..." at bounding box center [364, 303] width 132 height 9
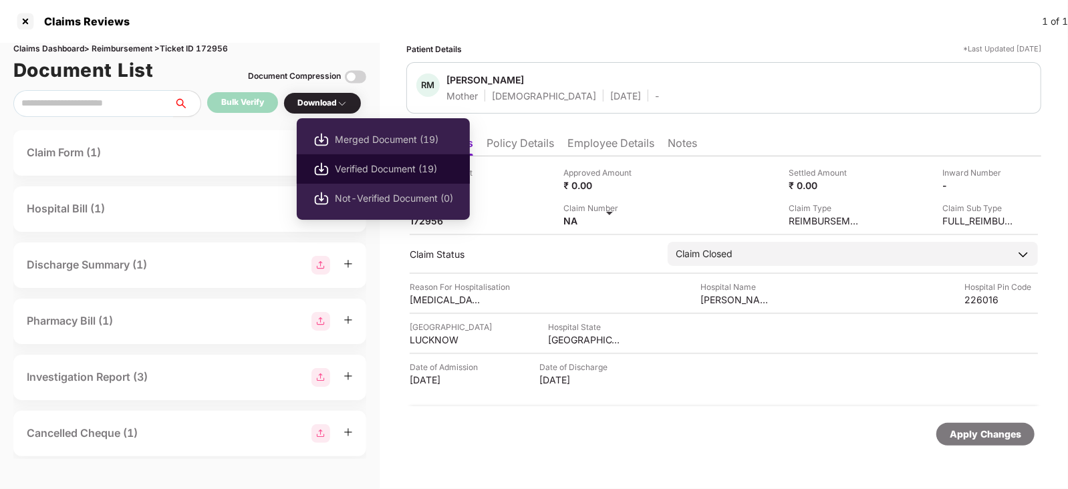
click at [357, 162] on span "Verified Document (19)" at bounding box center [394, 169] width 118 height 15
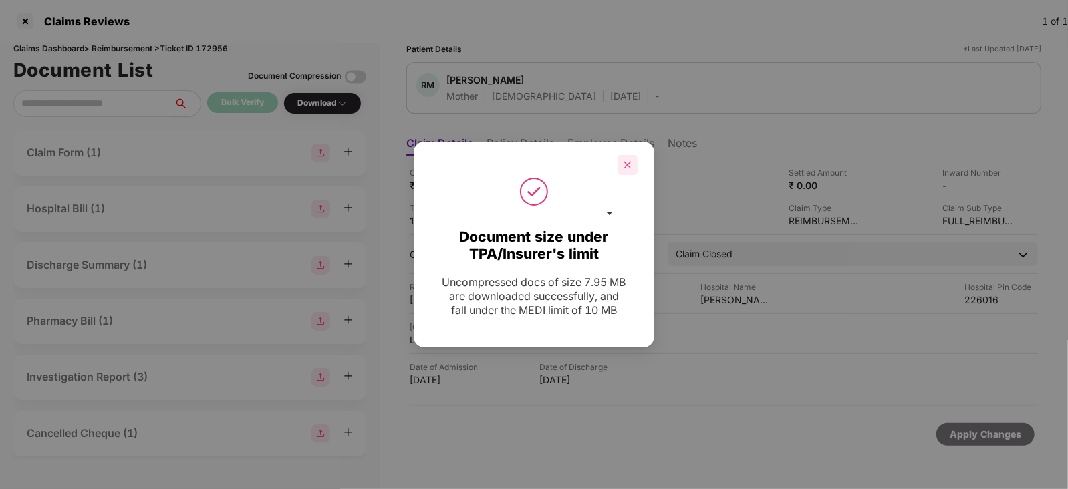
click at [630, 163] on icon "close" at bounding box center [627, 164] width 9 height 9
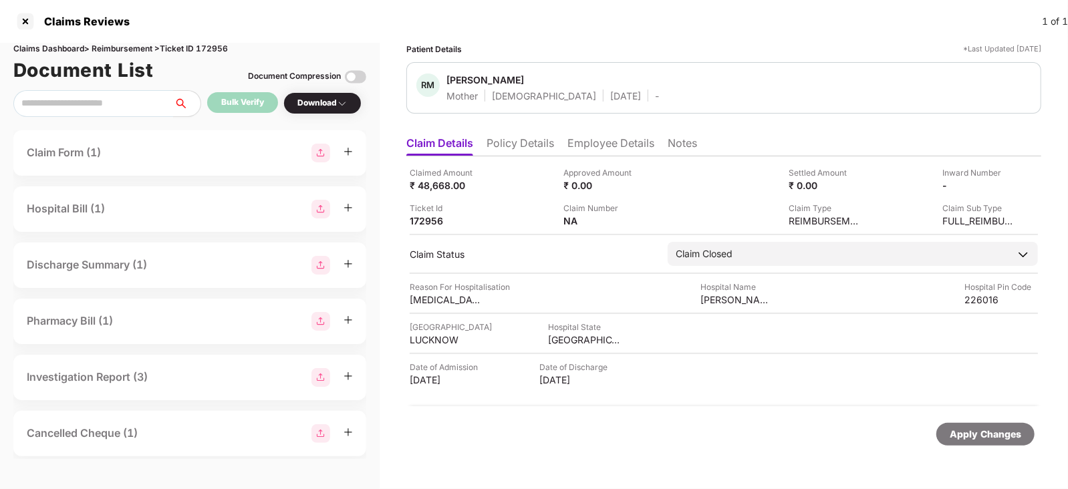
click at [533, 245] on div "Claim Status Claim Closed Stage Pre-Submission Post-Submission Status Claim App…" at bounding box center [724, 254] width 628 height 24
click at [598, 138] on li "Employee Details" at bounding box center [611, 145] width 87 height 19
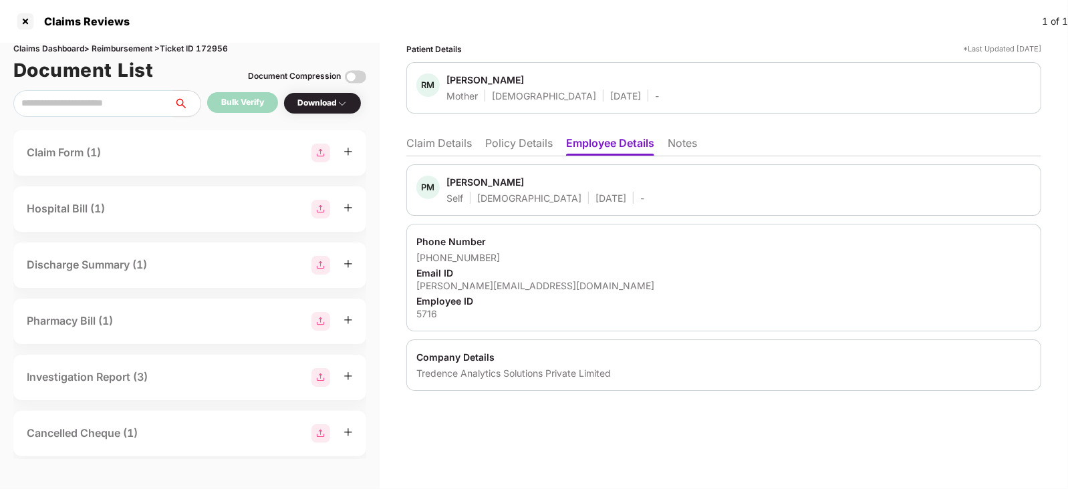
click at [443, 134] on ul "Claim Details Policy Details Employee Details Notes" at bounding box center [723, 143] width 635 height 27
click at [434, 145] on li "Claim Details" at bounding box center [439, 145] width 66 height 19
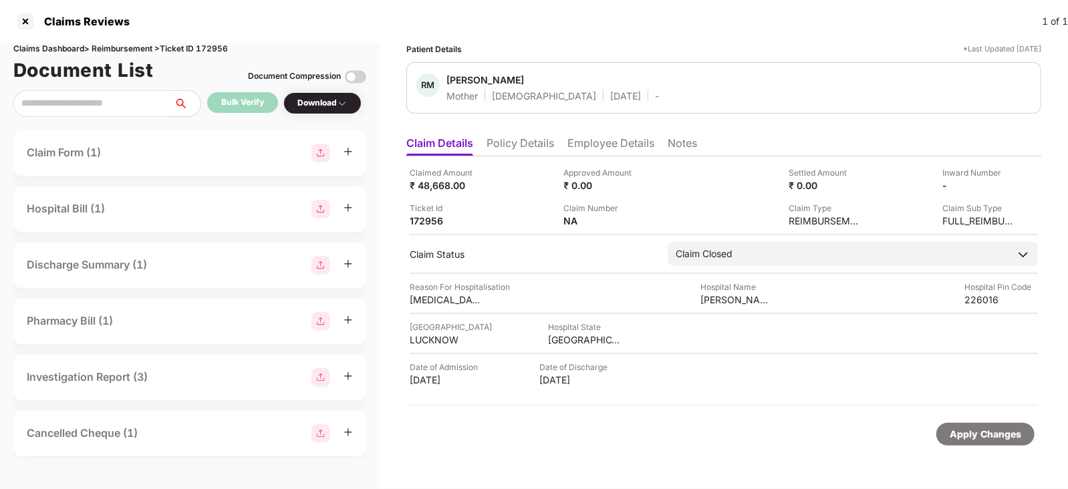
click at [531, 145] on li "Policy Details" at bounding box center [521, 145] width 68 height 19
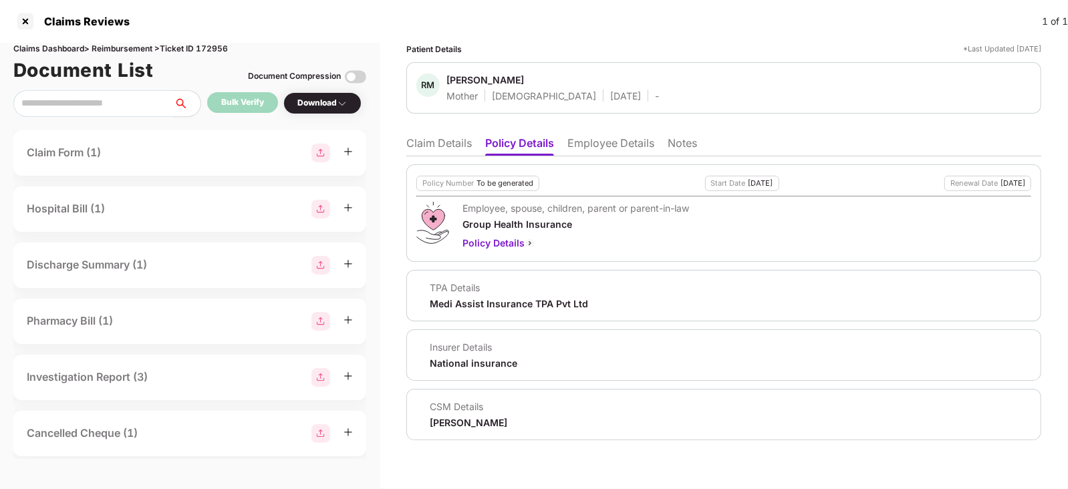
click at [441, 146] on li "Claim Details" at bounding box center [439, 145] width 66 height 19
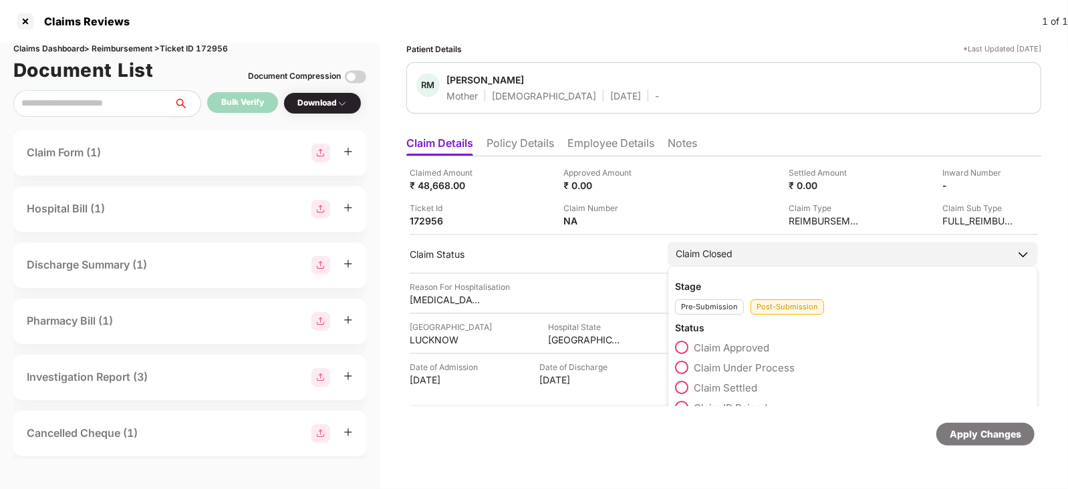
scroll to position [62, 0]
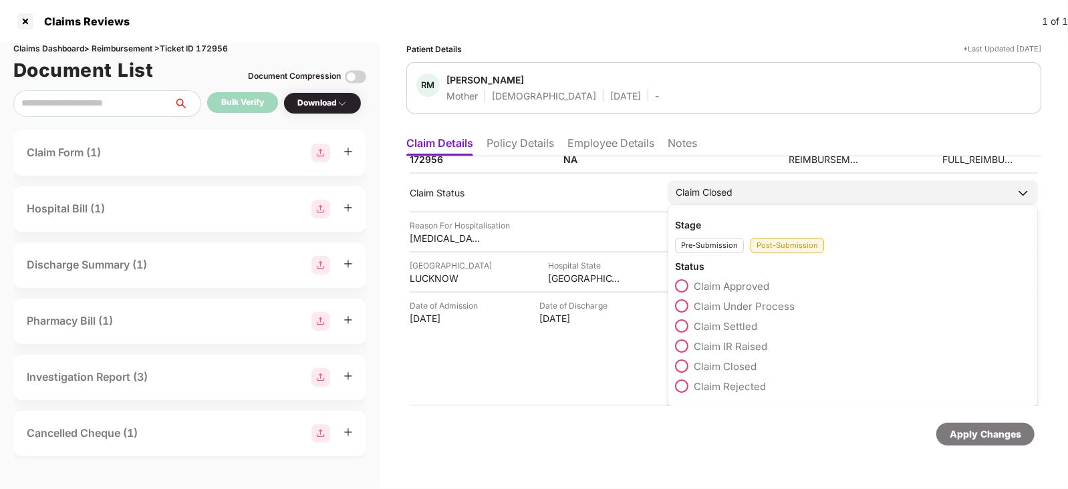
click at [702, 238] on div "Pre-Submission" at bounding box center [709, 245] width 69 height 15
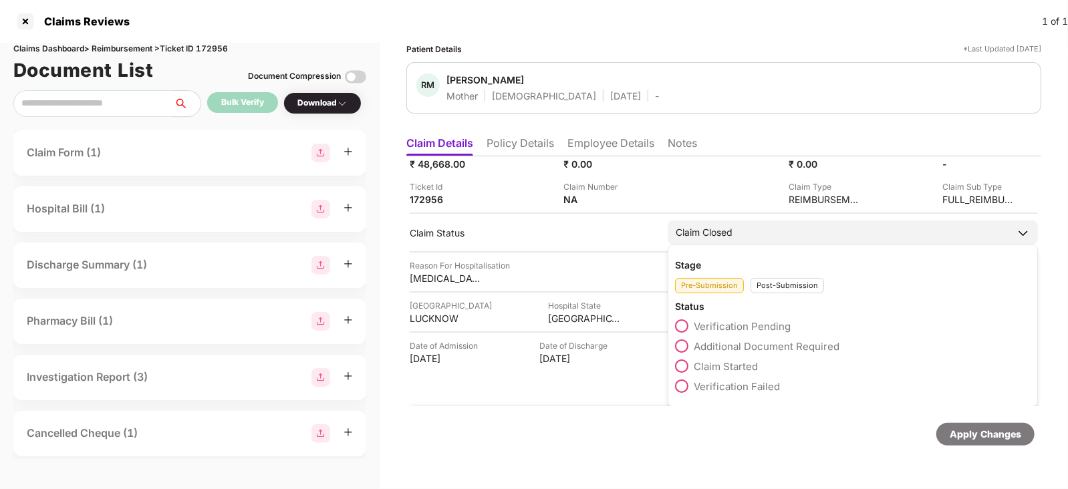
click at [739, 346] on span "Additional Document Required" at bounding box center [767, 346] width 146 height 13
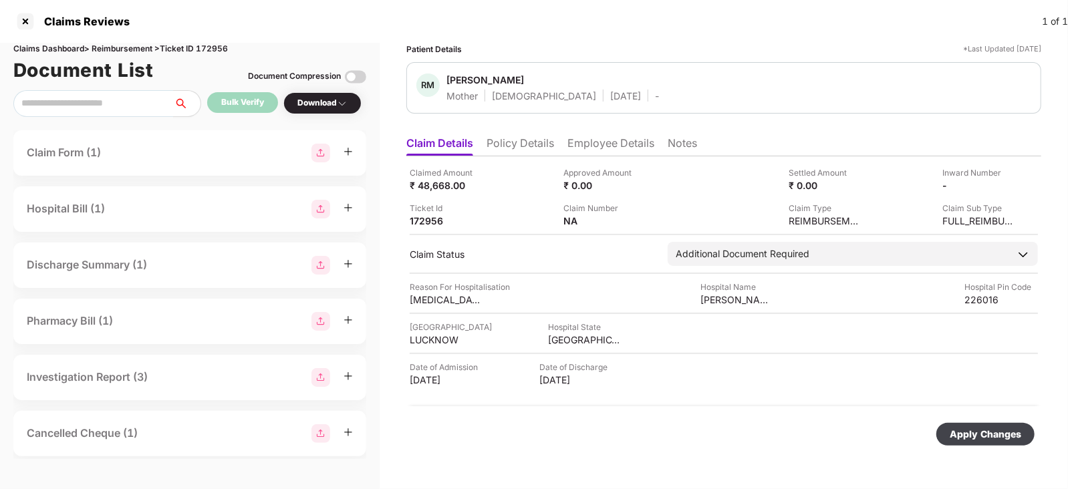
scroll to position [0, 0]
drag, startPoint x: 963, startPoint y: 420, endPoint x: 966, endPoint y: 431, distance: 11.0
click at [966, 431] on div "Apply Changes" at bounding box center [723, 434] width 635 height 56
click at [966, 431] on div "Apply Changes" at bounding box center [986, 434] width 72 height 15
